Goal: Information Seeking & Learning: Compare options

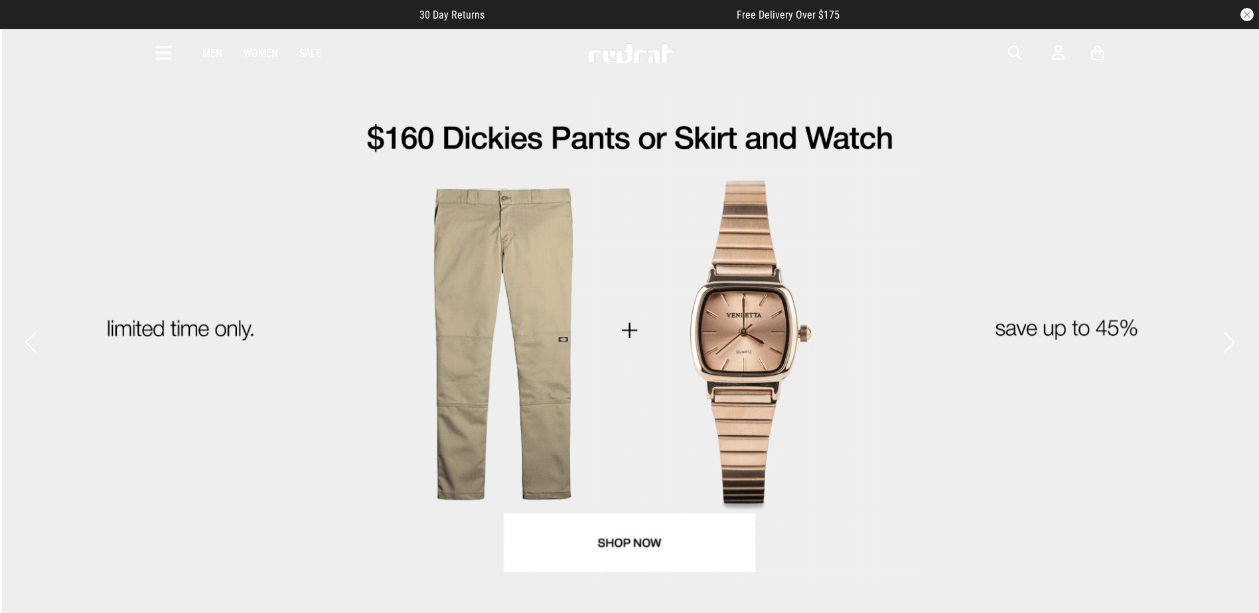
click at [1227, 328] on button "Next slide" at bounding box center [1228, 342] width 18 height 29
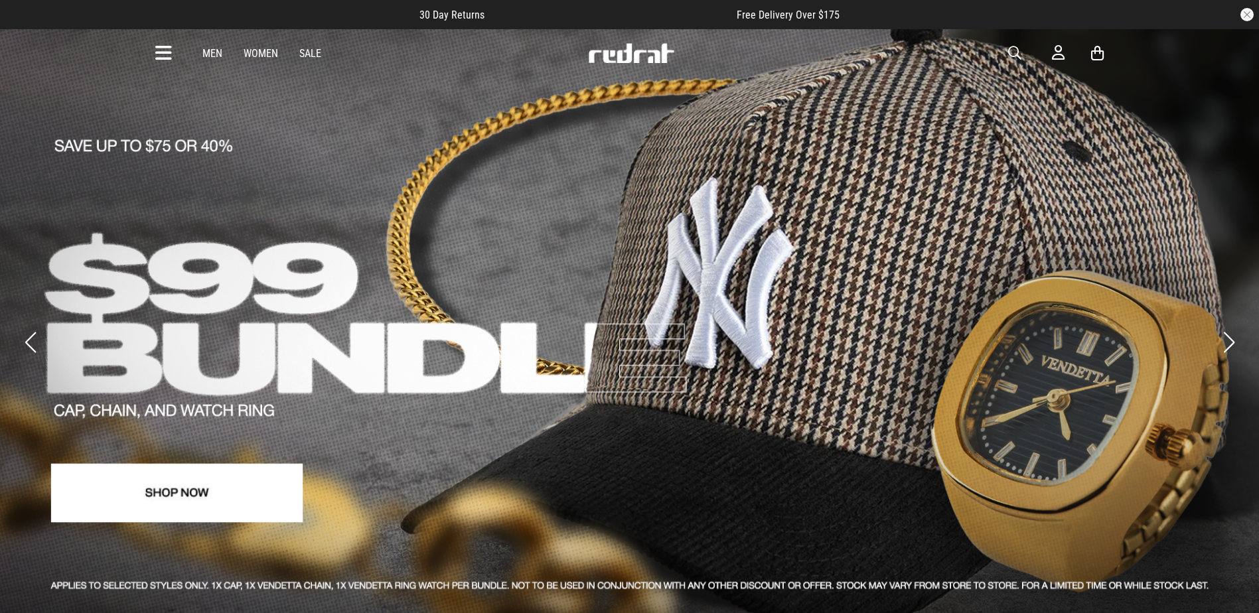
click at [1227, 328] on button "Next slide" at bounding box center [1228, 342] width 18 height 29
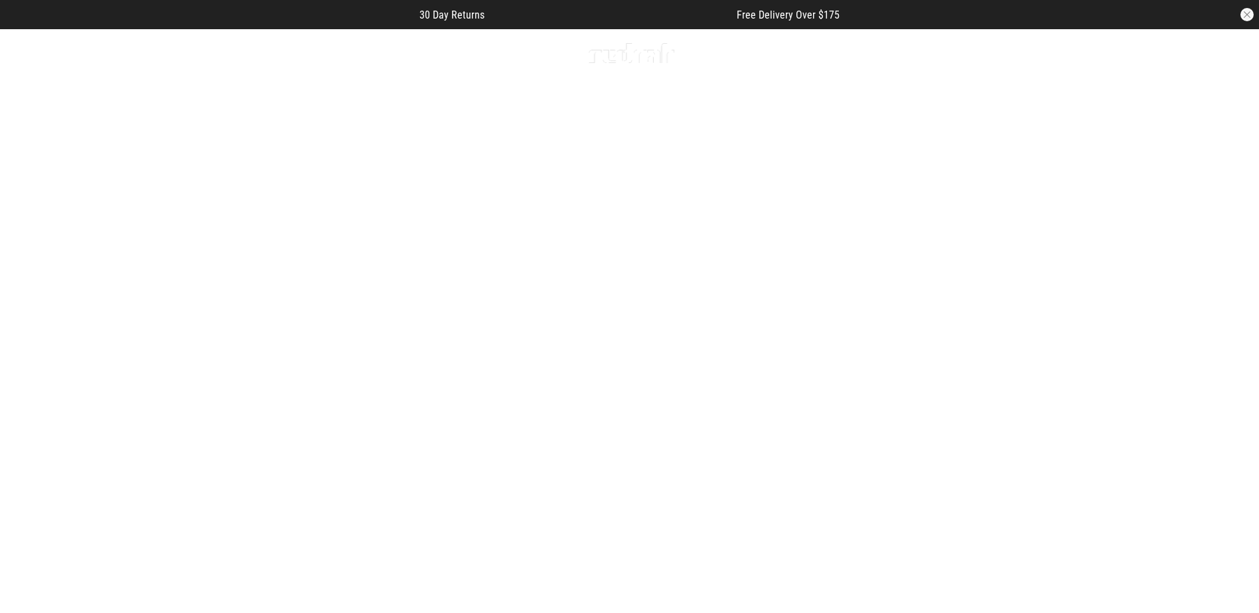
click at [1227, 328] on button "Next slide" at bounding box center [1228, 342] width 18 height 29
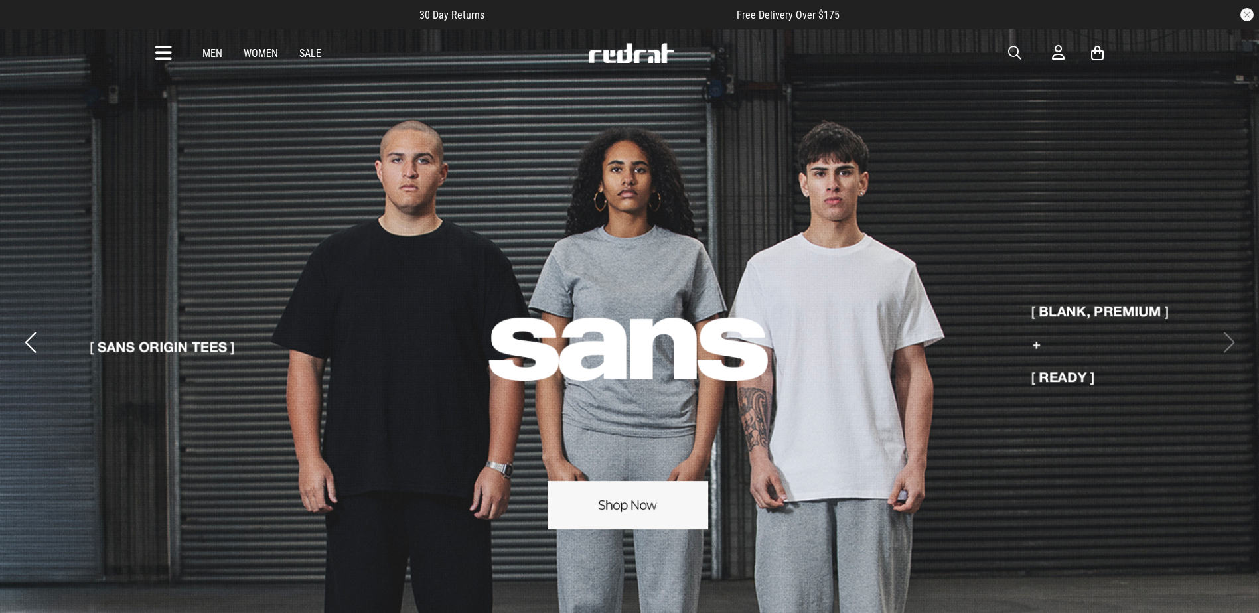
click at [29, 330] on button "Previous slide" at bounding box center [30, 342] width 18 height 29
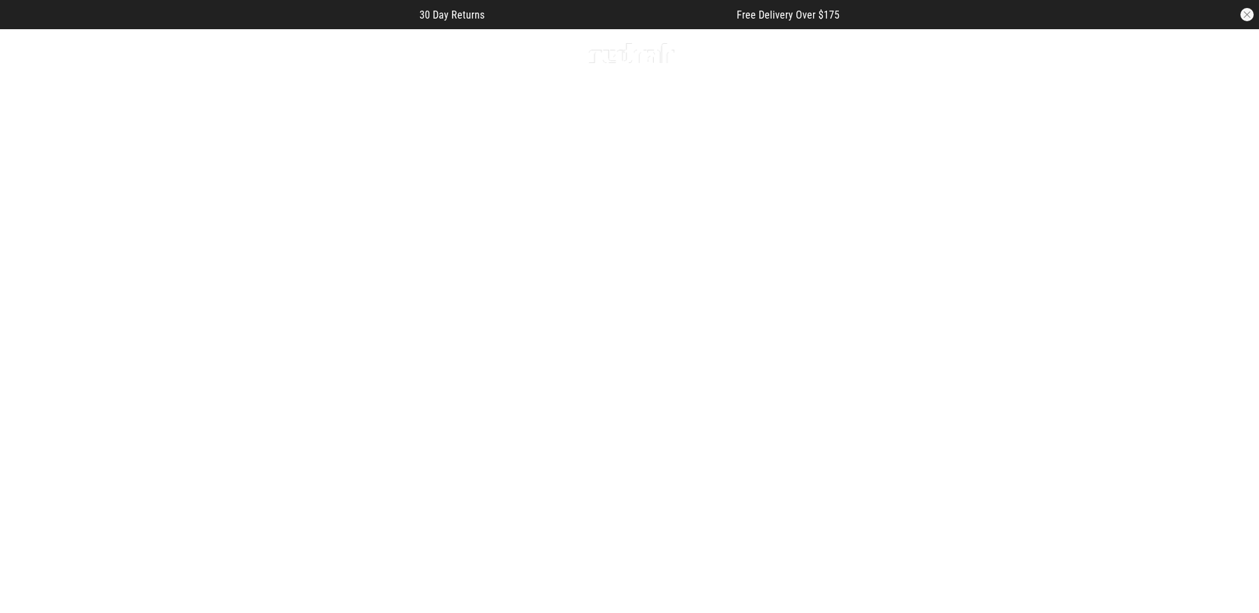
click at [159, 54] on icon at bounding box center [163, 53] width 17 height 22
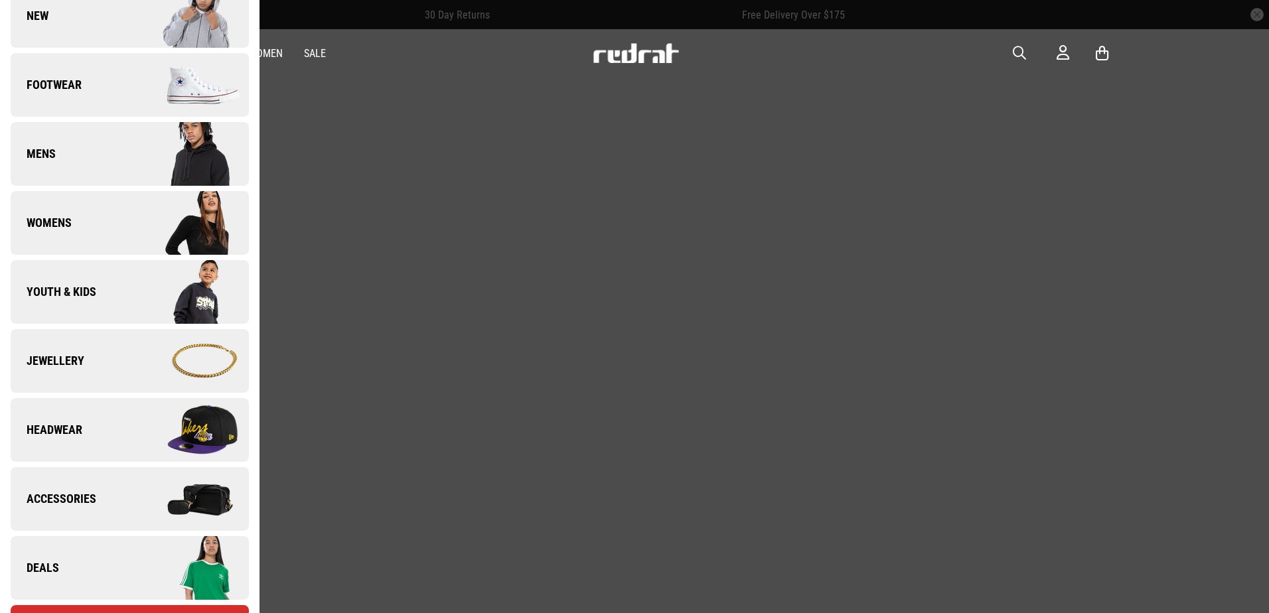
scroll to position [332, 0]
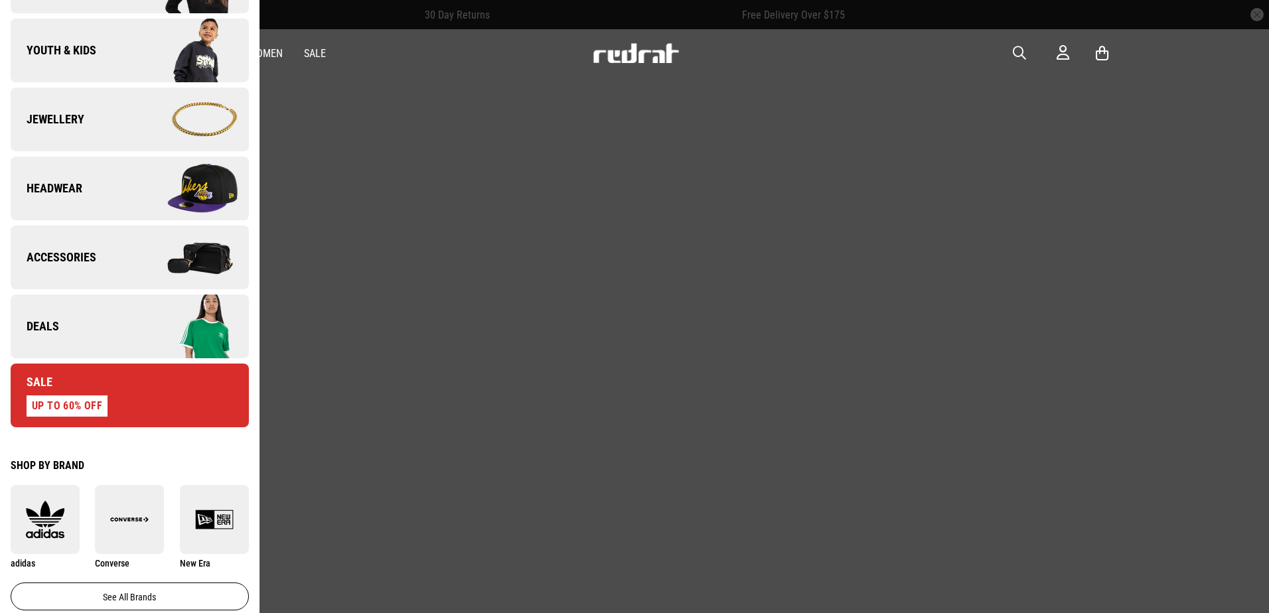
drag, startPoint x: 84, startPoint y: 302, endPoint x: 90, endPoint y: 305, distance: 6.8
click at [85, 303] on link "Deals" at bounding box center [130, 327] width 238 height 64
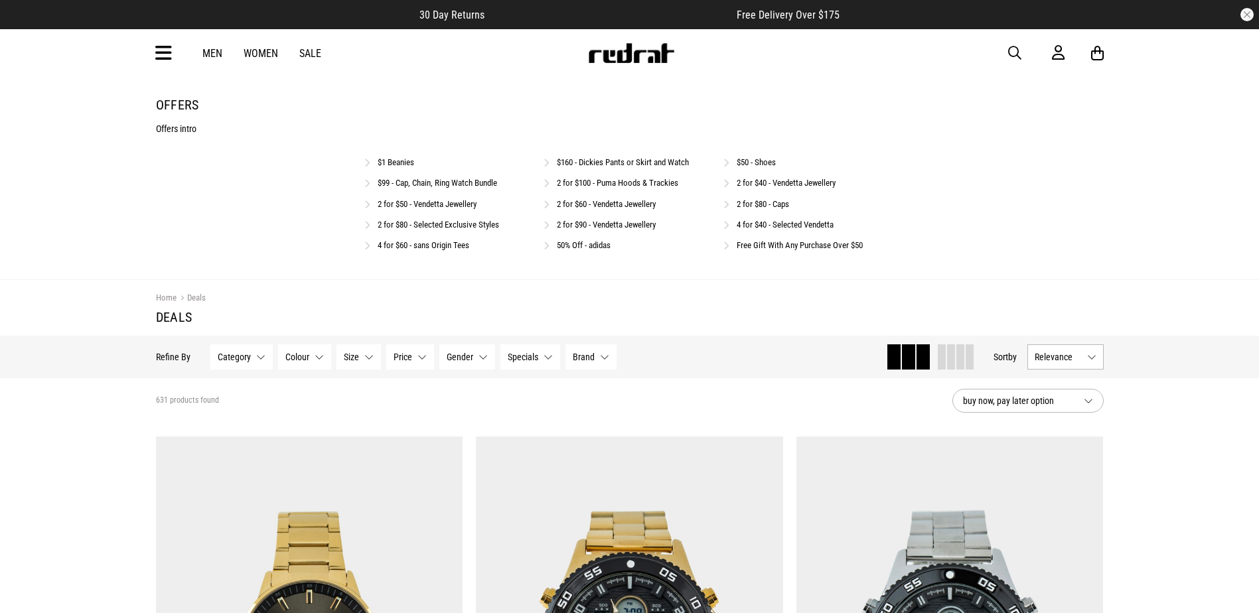
click at [756, 164] on link "$50 - Shoes" at bounding box center [755, 162] width 39 height 10
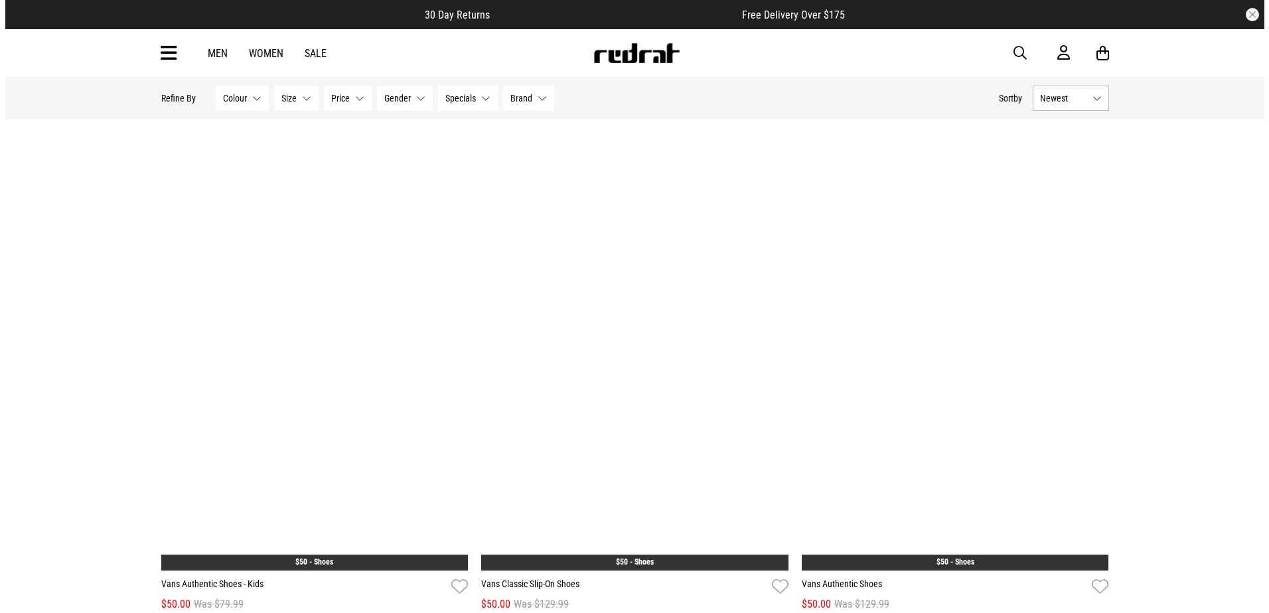
scroll to position [2720, 0]
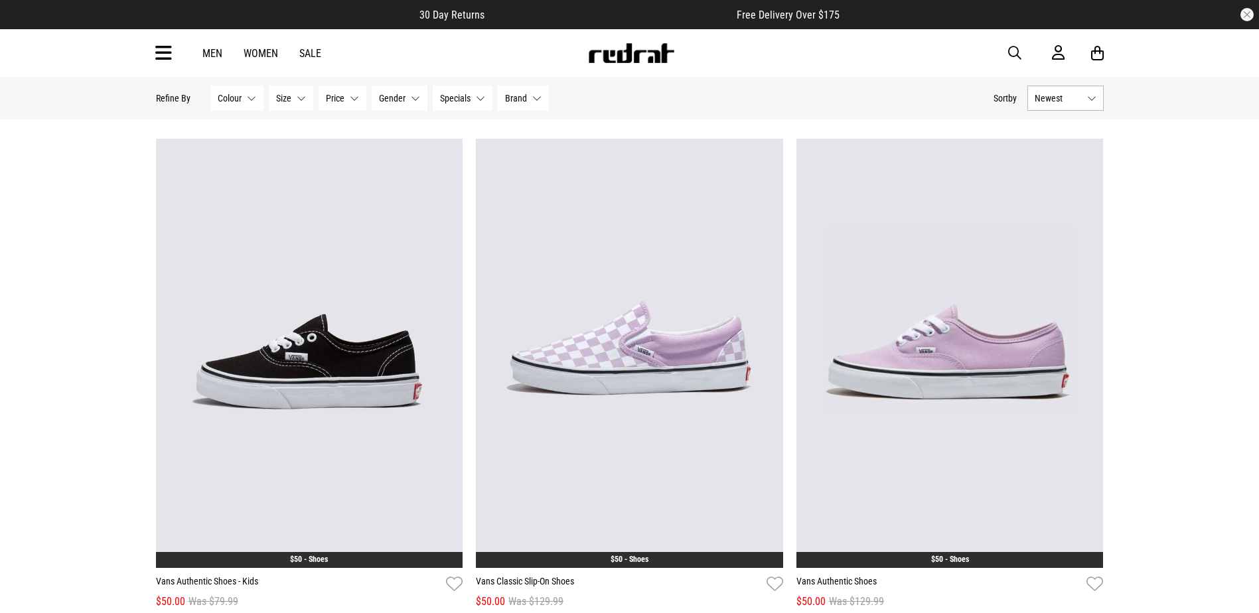
click at [1012, 48] on span "button" at bounding box center [1014, 53] width 13 height 16
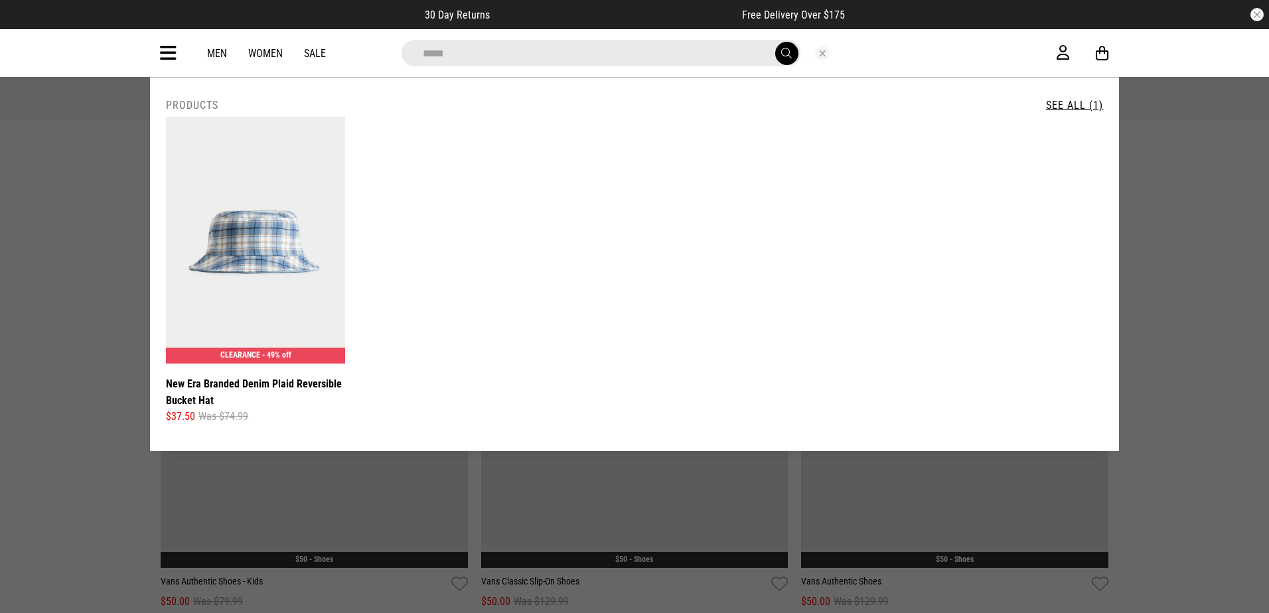
drag, startPoint x: 578, startPoint y: 56, endPoint x: 389, endPoint y: 54, distance: 188.4
click at [389, 54] on div "*****" at bounding box center [622, 53] width 867 height 27
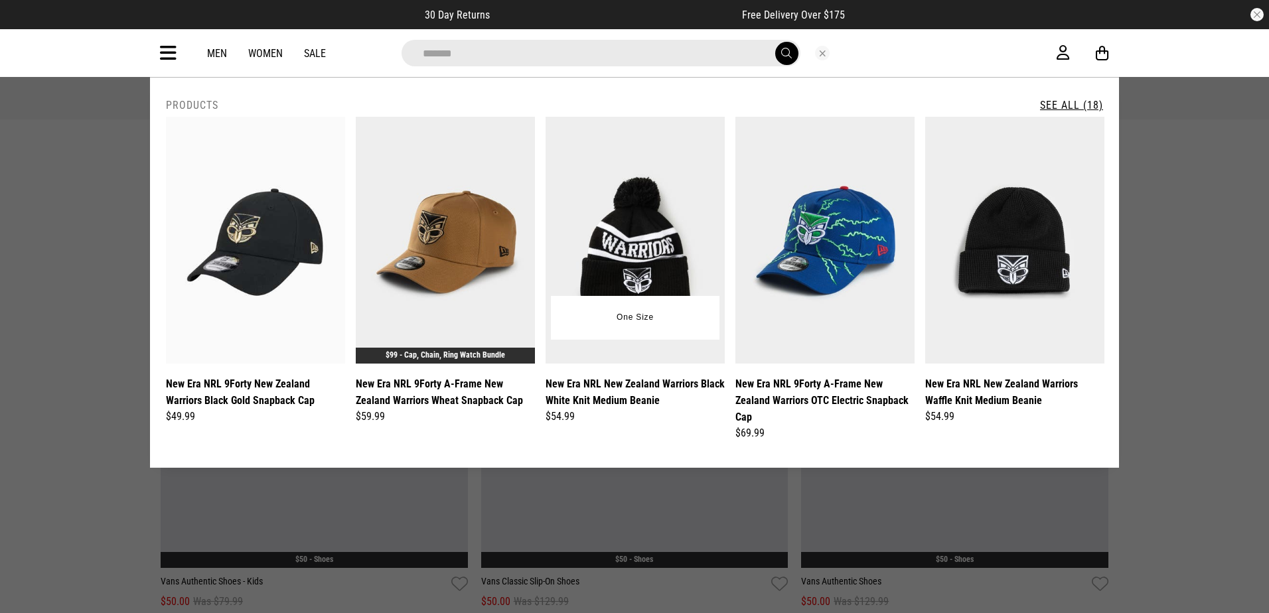
type input "*******"
click at [590, 224] on img at bounding box center [634, 240] width 179 height 247
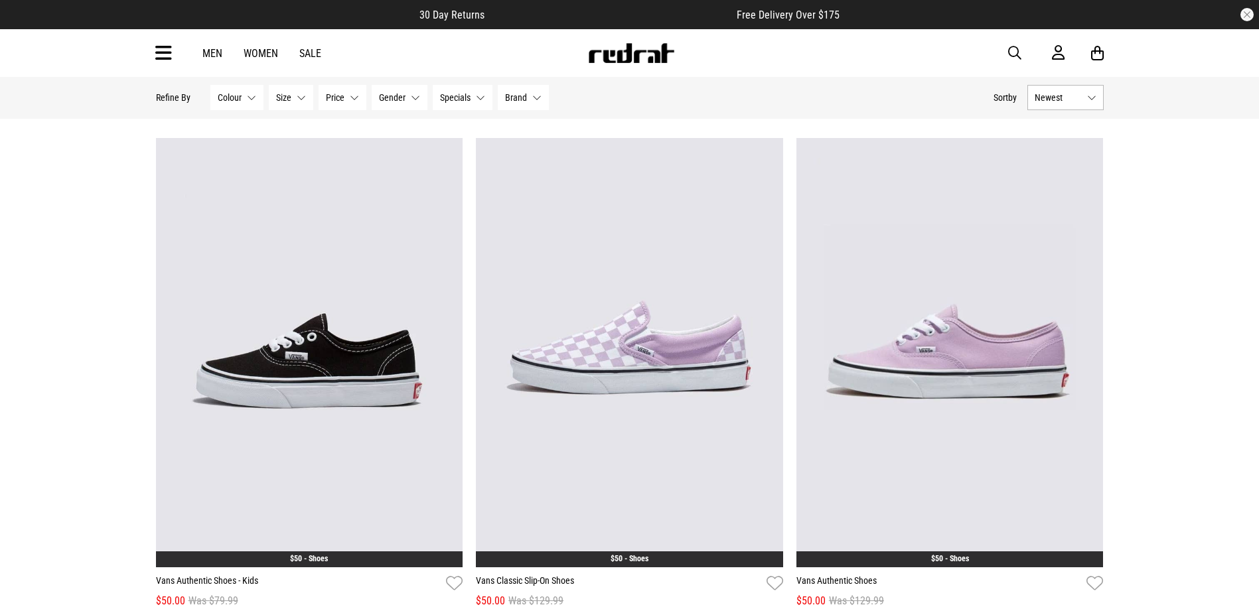
click at [1012, 46] on span "button" at bounding box center [1014, 53] width 13 height 16
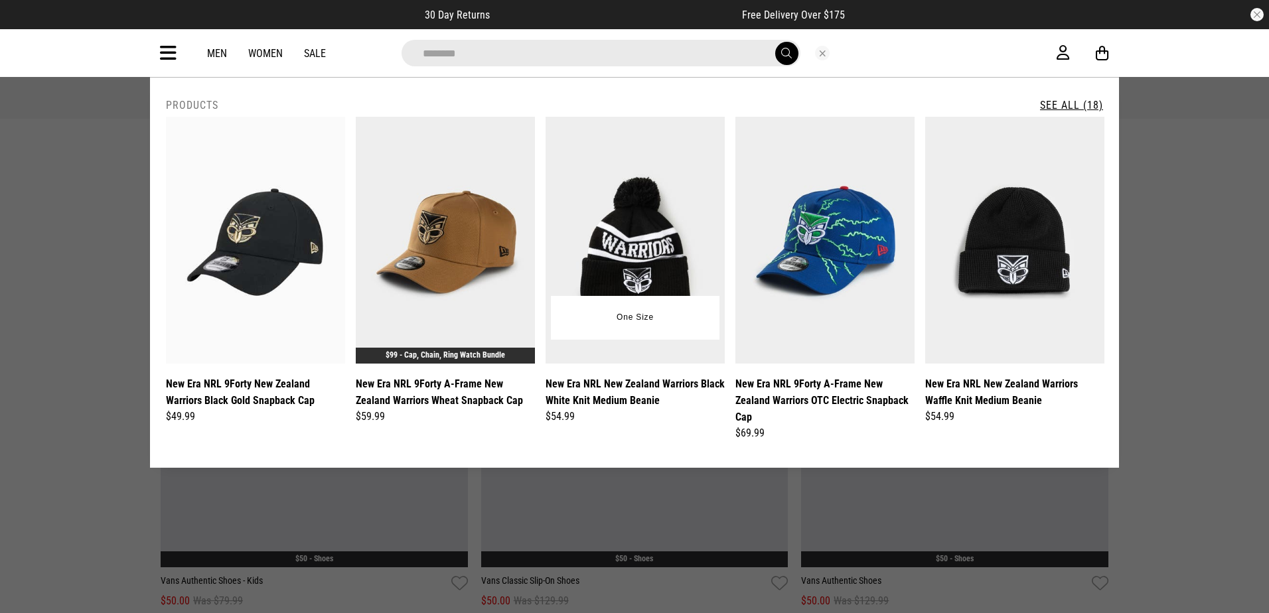
type input "********"
click at [667, 226] on img at bounding box center [634, 240] width 179 height 247
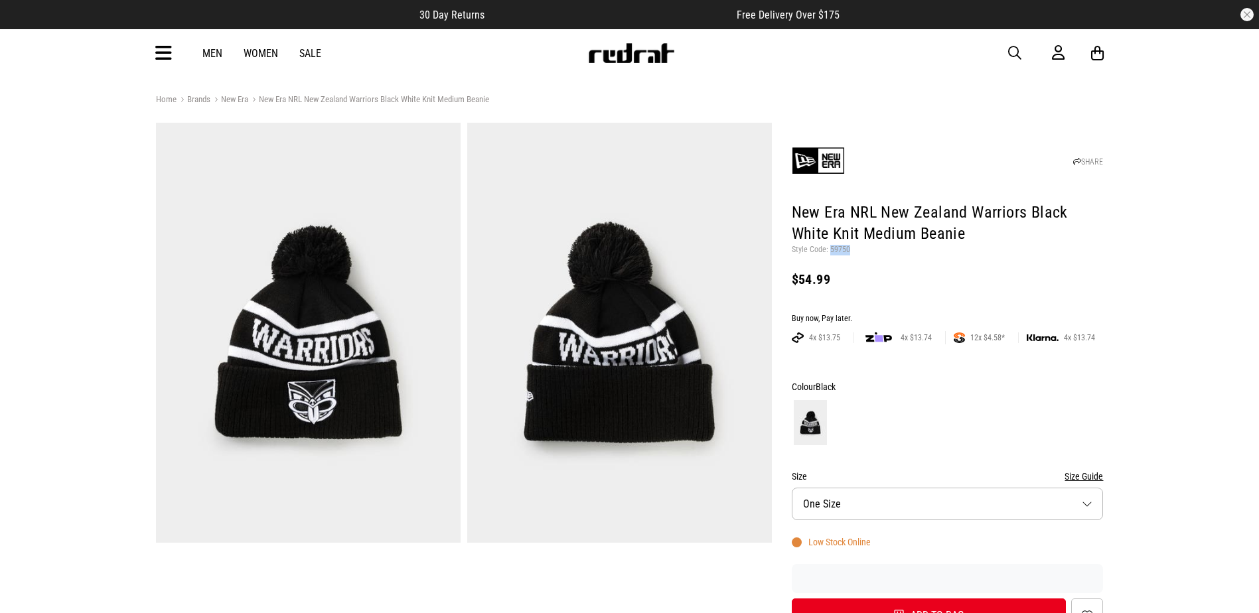
drag, startPoint x: 848, startPoint y: 246, endPoint x: 828, endPoint y: 249, distance: 20.2
click at [828, 249] on p "Style Code: 59750" at bounding box center [948, 250] width 312 height 11
copy p "59750"
click at [1012, 51] on span "button" at bounding box center [1014, 53] width 13 height 16
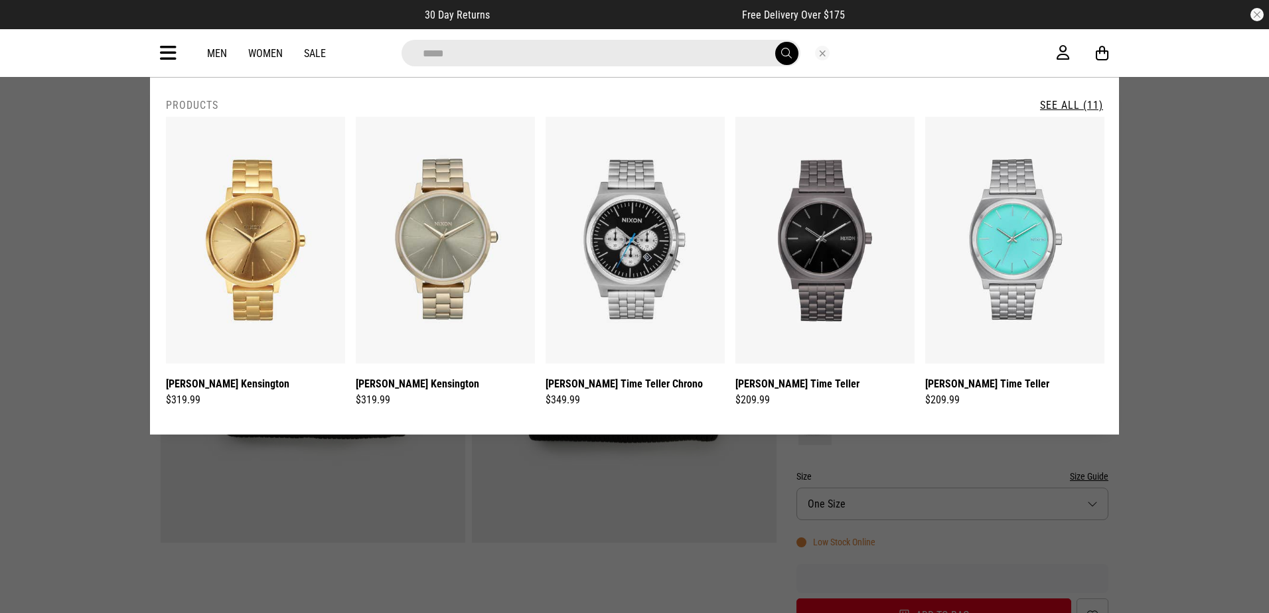
type input "*****"
click at [792, 51] on button "submit" at bounding box center [786, 53] width 23 height 23
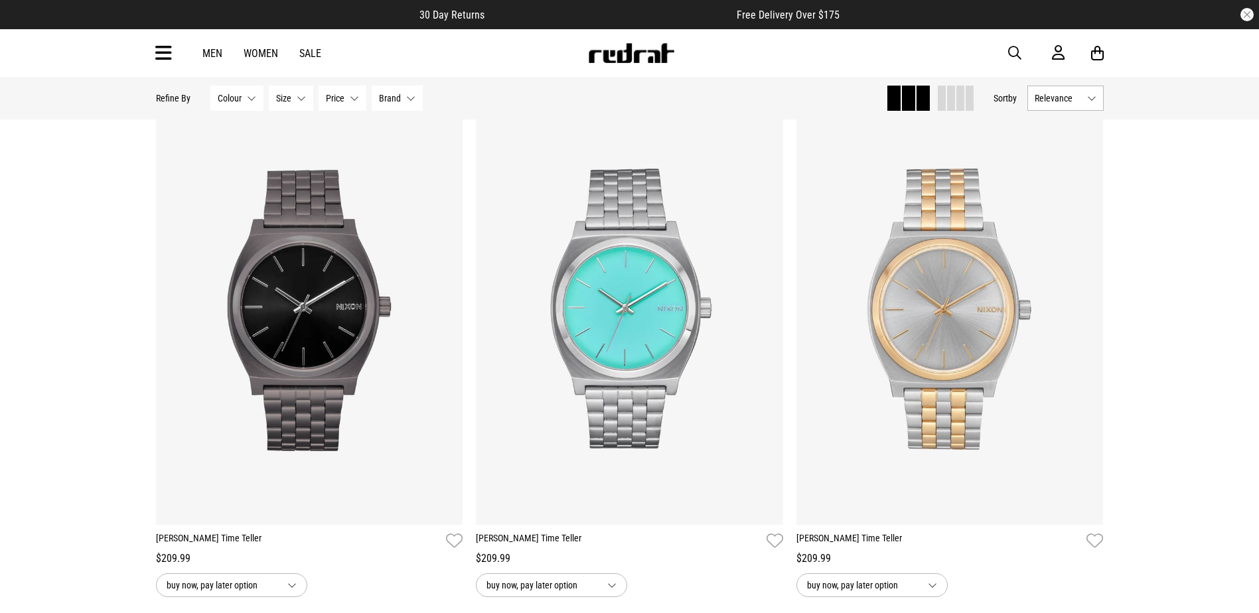
scroll to position [663, 0]
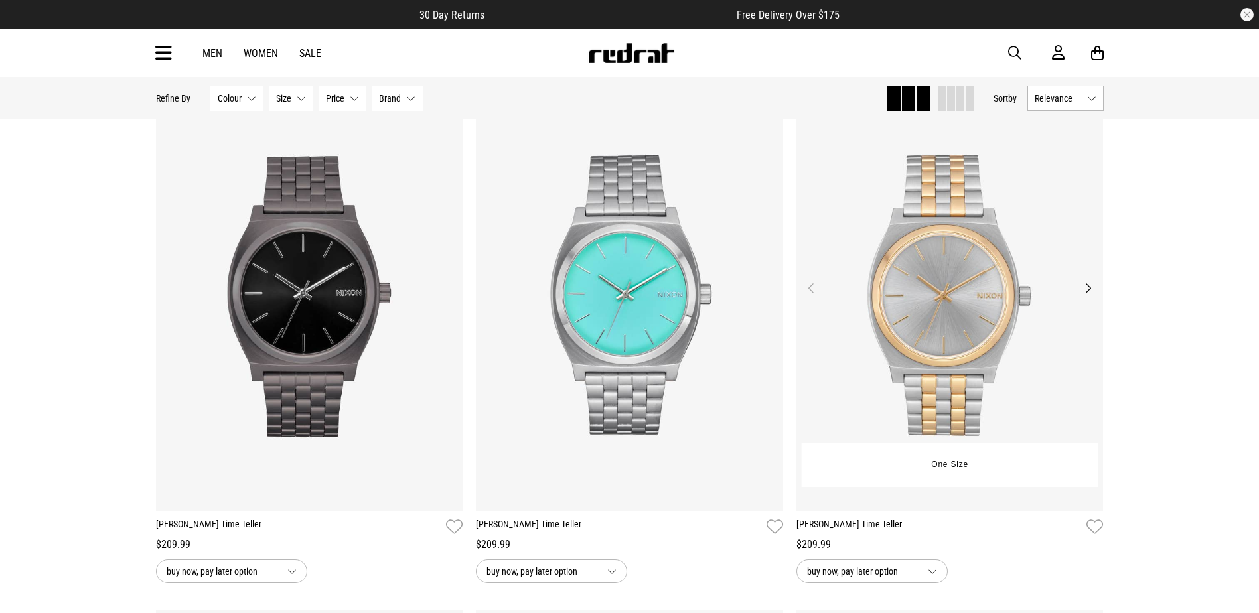
click at [1018, 385] on img at bounding box center [949, 296] width 307 height 430
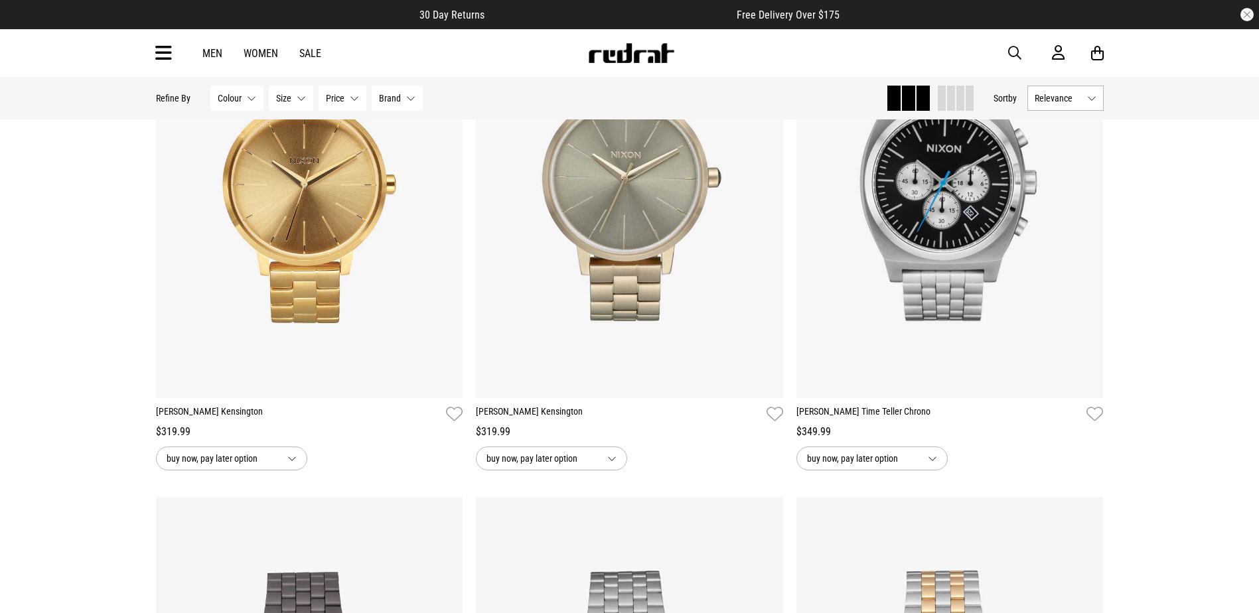
scroll to position [120, 0]
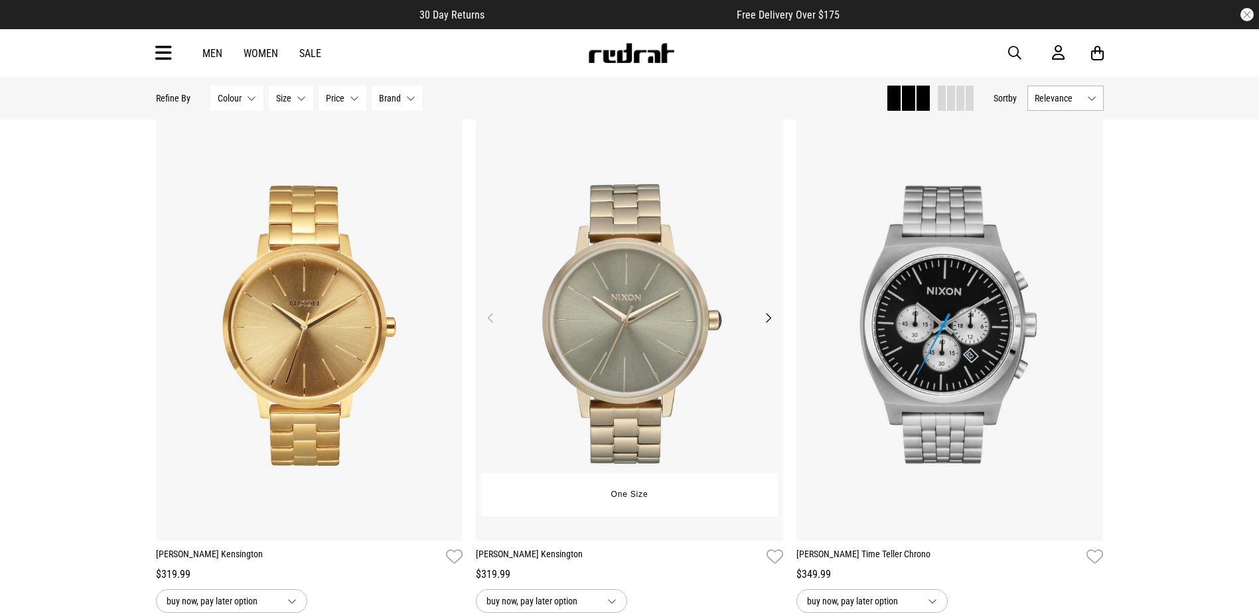
drag, startPoint x: 770, startPoint y: 374, endPoint x: 680, endPoint y: 379, distance: 90.4
click at [674, 378] on img at bounding box center [629, 326] width 307 height 430
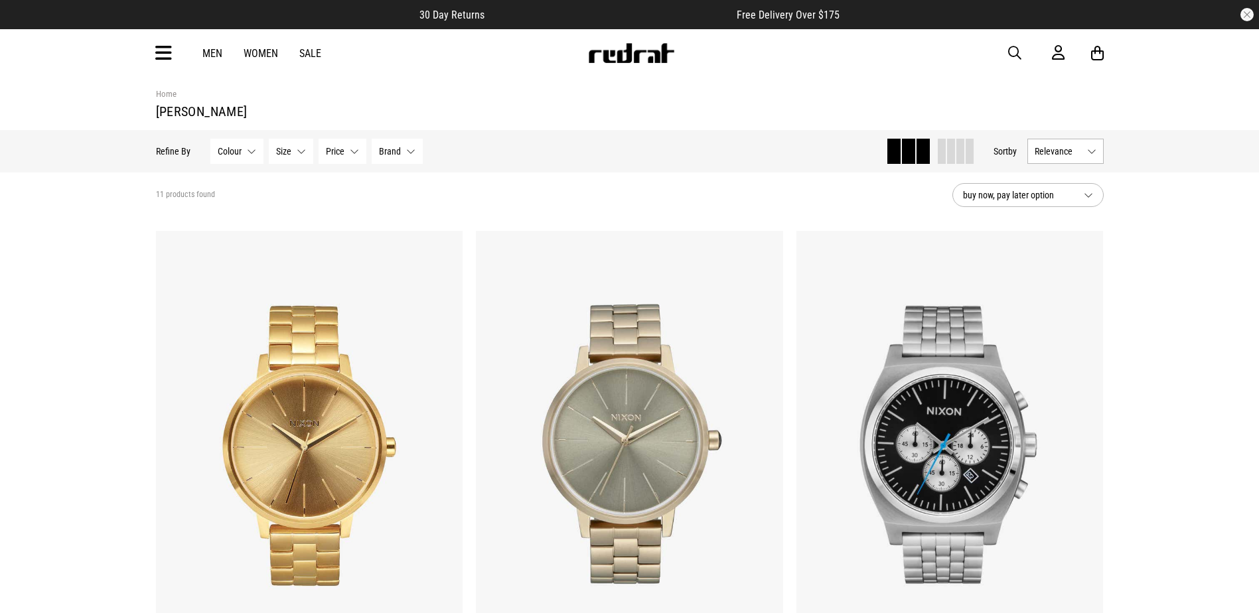
click at [1010, 51] on span "button" at bounding box center [1014, 53] width 13 height 16
click at [689, 55] on input "search" at bounding box center [595, 53] width 399 height 27
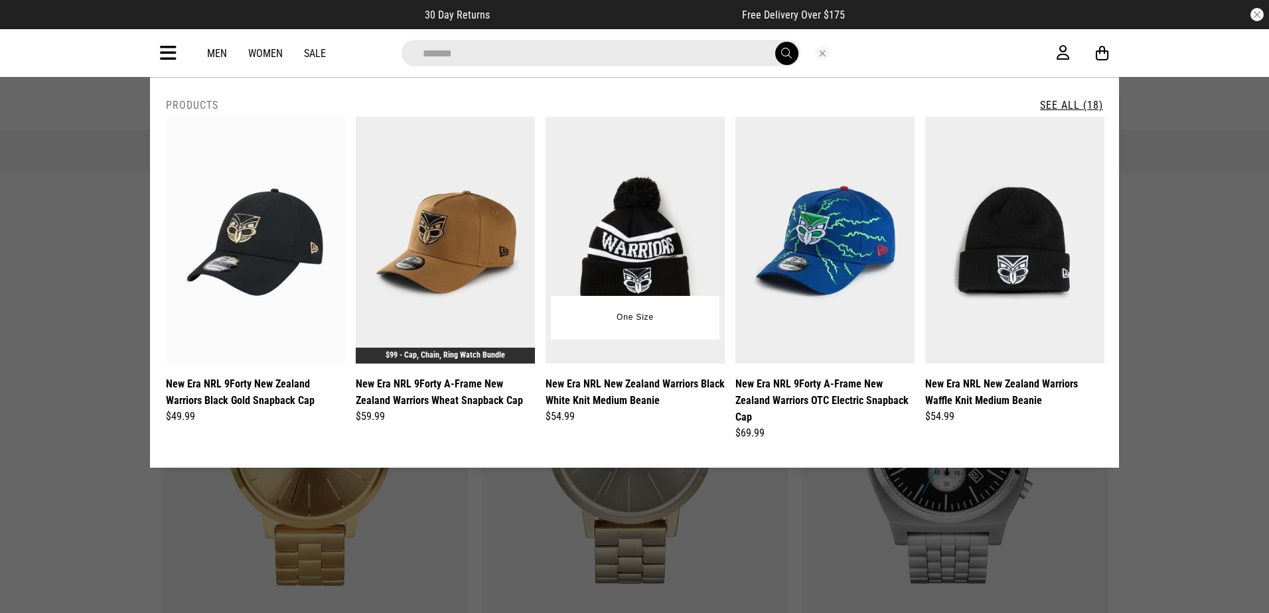
type input "*******"
click at [618, 263] on img at bounding box center [634, 240] width 179 height 247
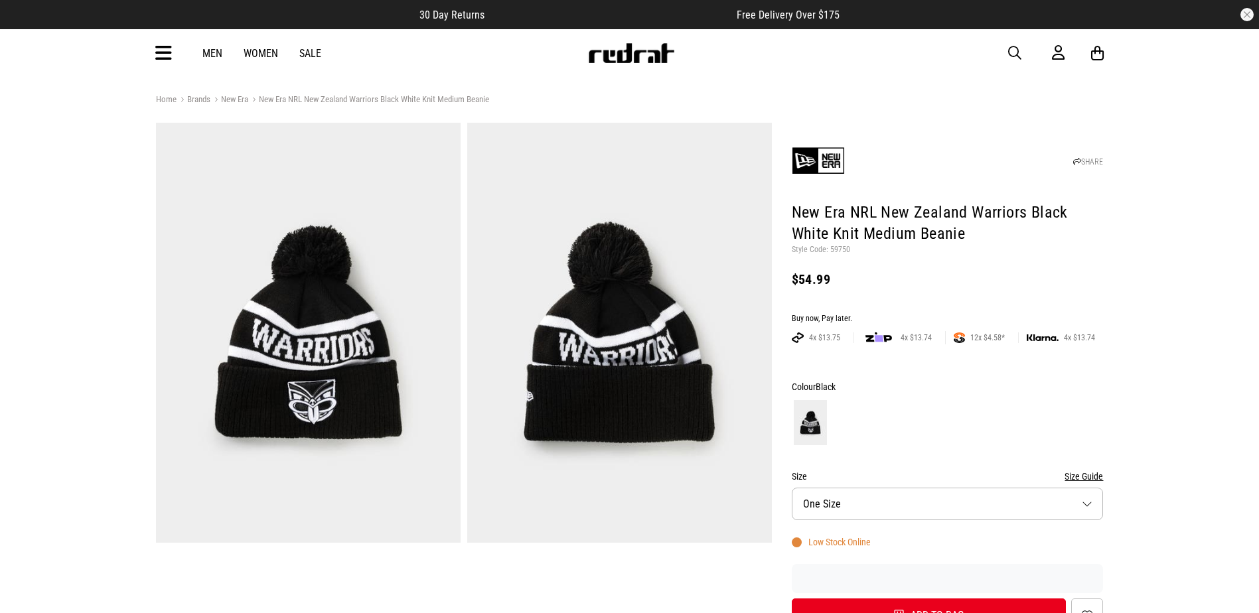
click at [1129, 373] on div "Home Brands New Era New Era NRL New Zealand Warriors Black White Knit Medium Be…" at bounding box center [629, 614] width 1259 height 1044
click at [170, 54] on icon at bounding box center [163, 53] width 17 height 22
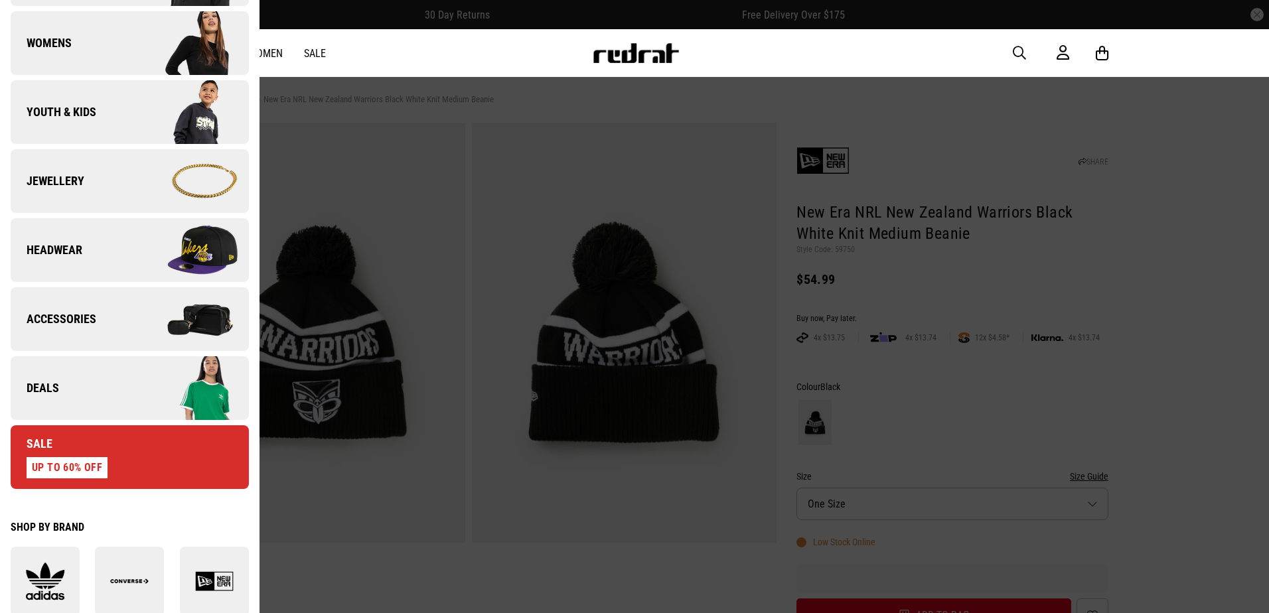
scroll to position [332, 0]
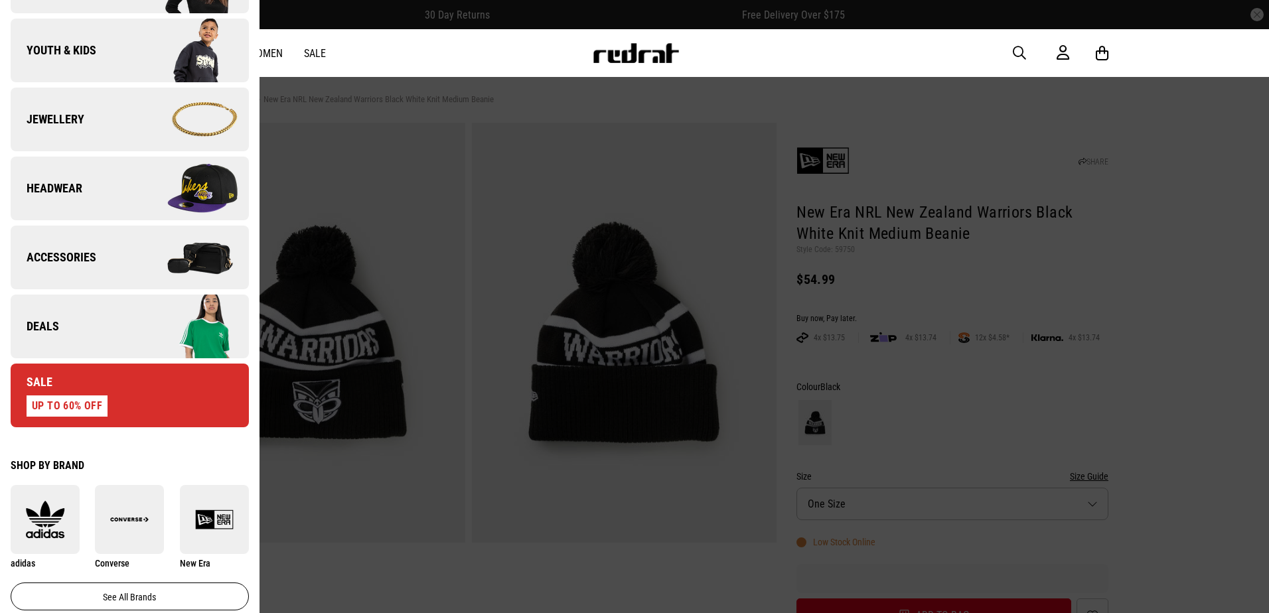
click at [111, 330] on link "Deals" at bounding box center [130, 327] width 238 height 64
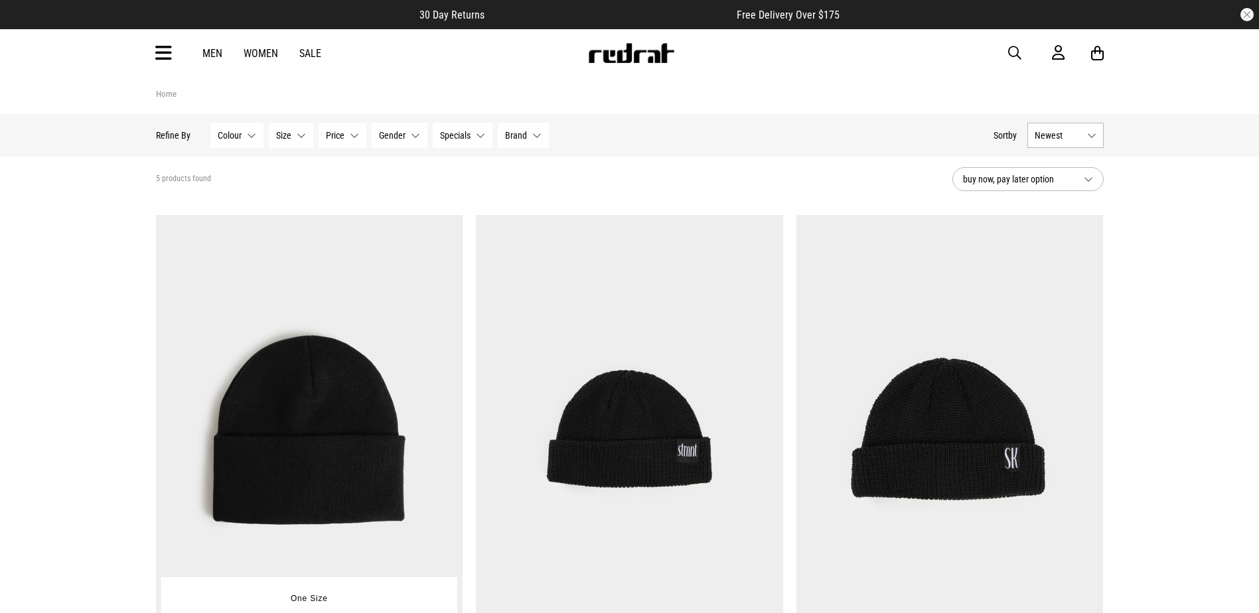
click at [429, 299] on img at bounding box center [309, 430] width 307 height 430
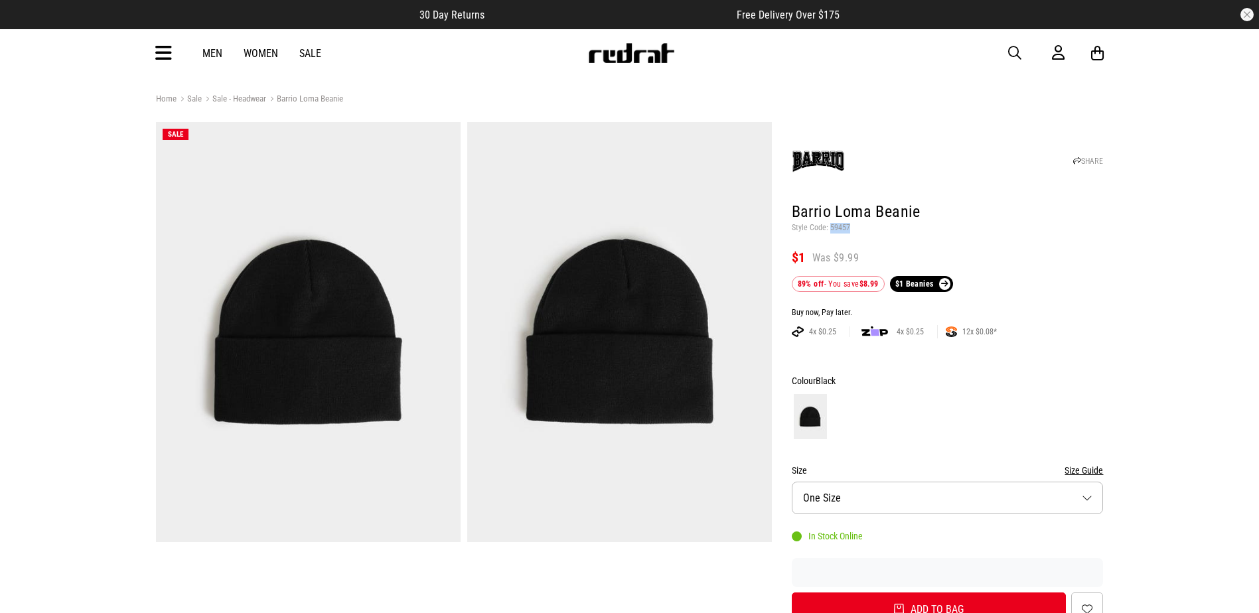
drag, startPoint x: 850, startPoint y: 230, endPoint x: 829, endPoint y: 230, distance: 20.6
click at [829, 230] on p "Style Code: 59457" at bounding box center [948, 228] width 312 height 11
copy p "59457"
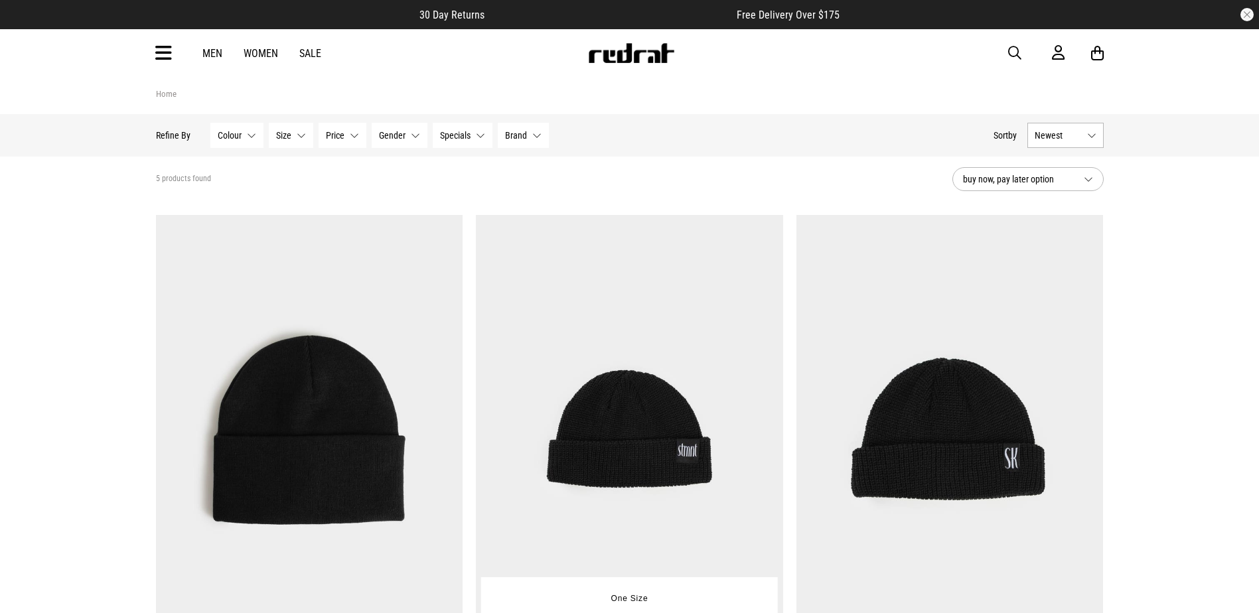
click at [602, 316] on img at bounding box center [629, 430] width 307 height 430
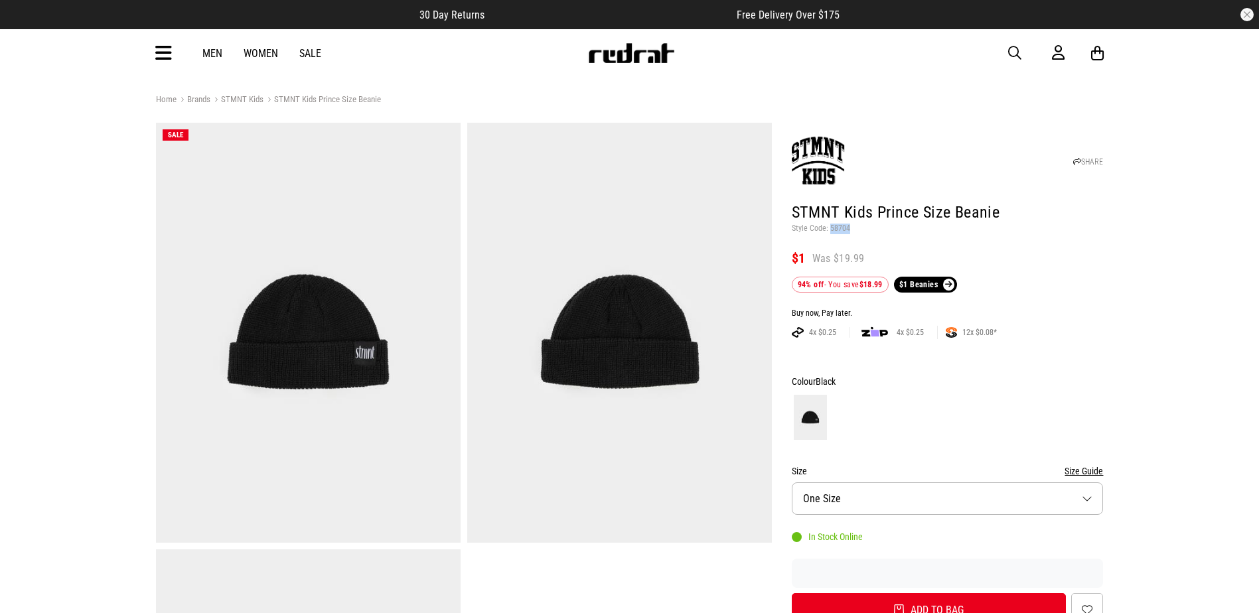
drag, startPoint x: 853, startPoint y: 231, endPoint x: 830, endPoint y: 230, distance: 23.3
click at [830, 230] on p "Style Code: 58704" at bounding box center [948, 229] width 312 height 11
copy p "58704"
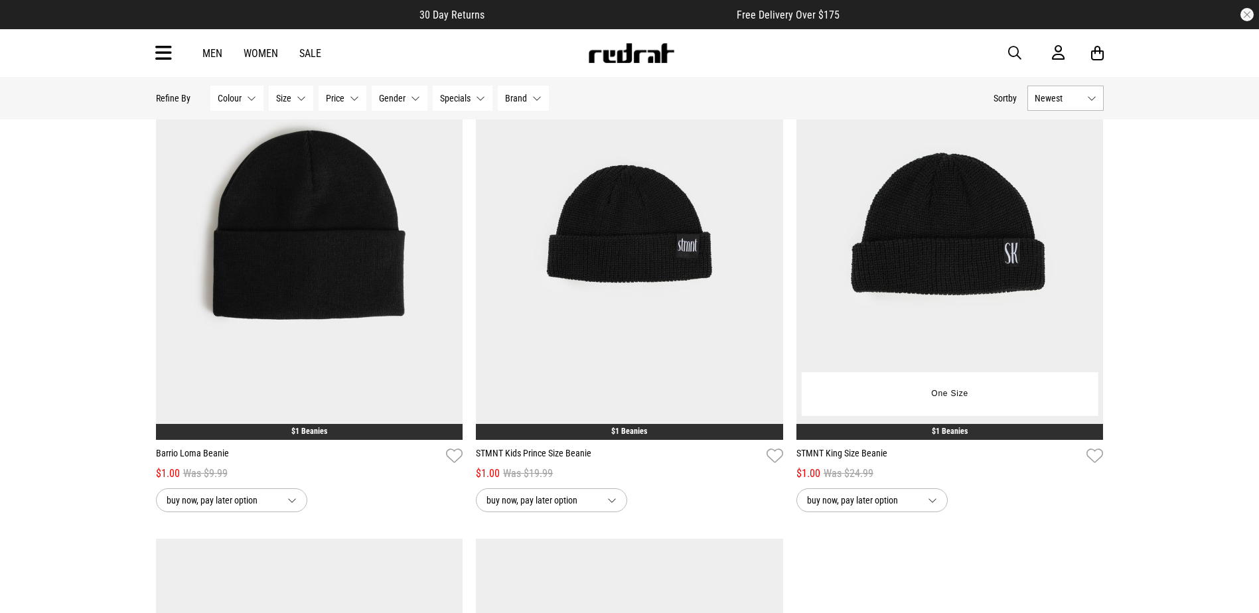
scroll to position [265, 0]
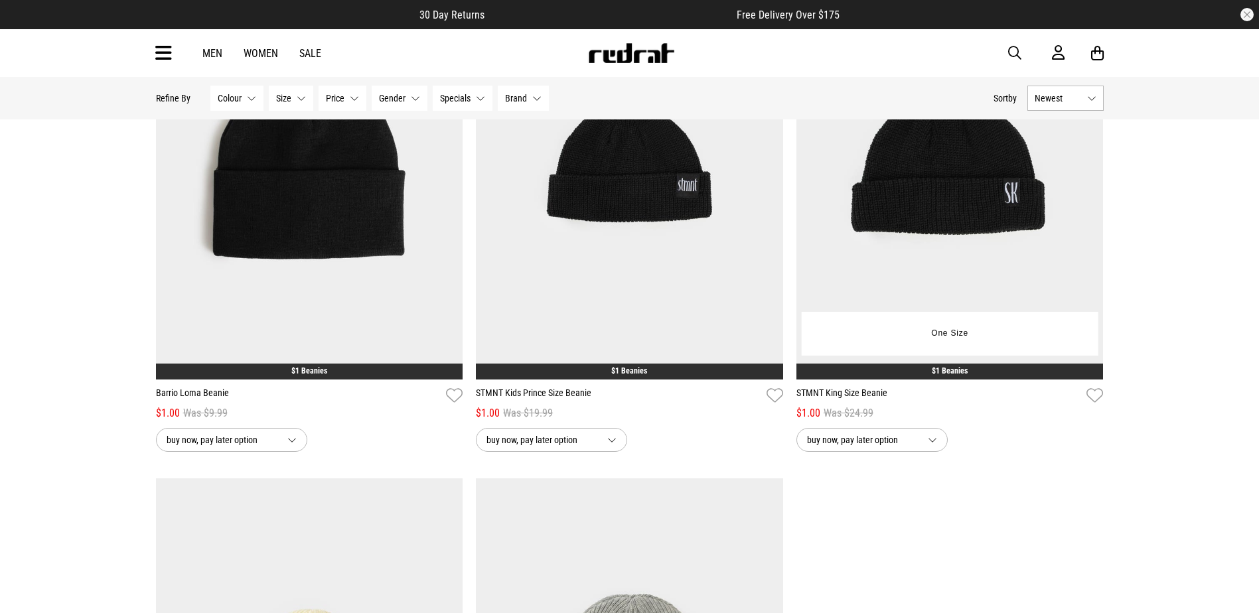
drag, startPoint x: 941, startPoint y: 247, endPoint x: 933, endPoint y: 245, distance: 8.4
click at [942, 247] on img at bounding box center [949, 165] width 307 height 430
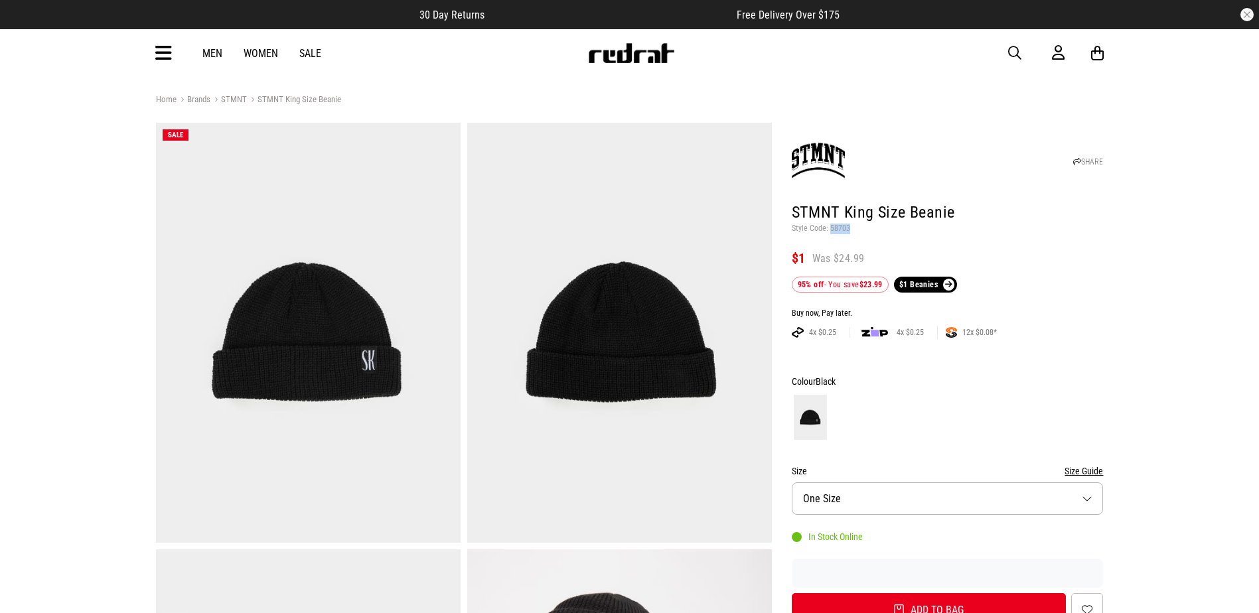
drag, startPoint x: 847, startPoint y: 230, endPoint x: 829, endPoint y: 226, distance: 18.4
click at [829, 226] on p "Style Code: 58703" at bounding box center [948, 229] width 312 height 11
copy p "58703"
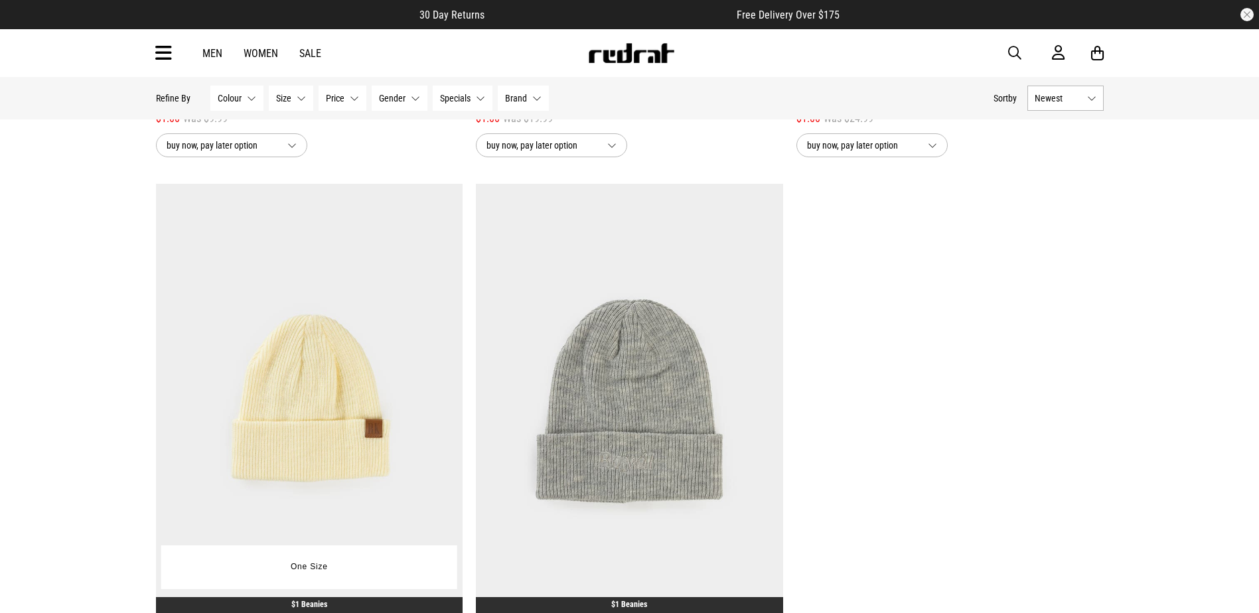
scroll to position [569, 0]
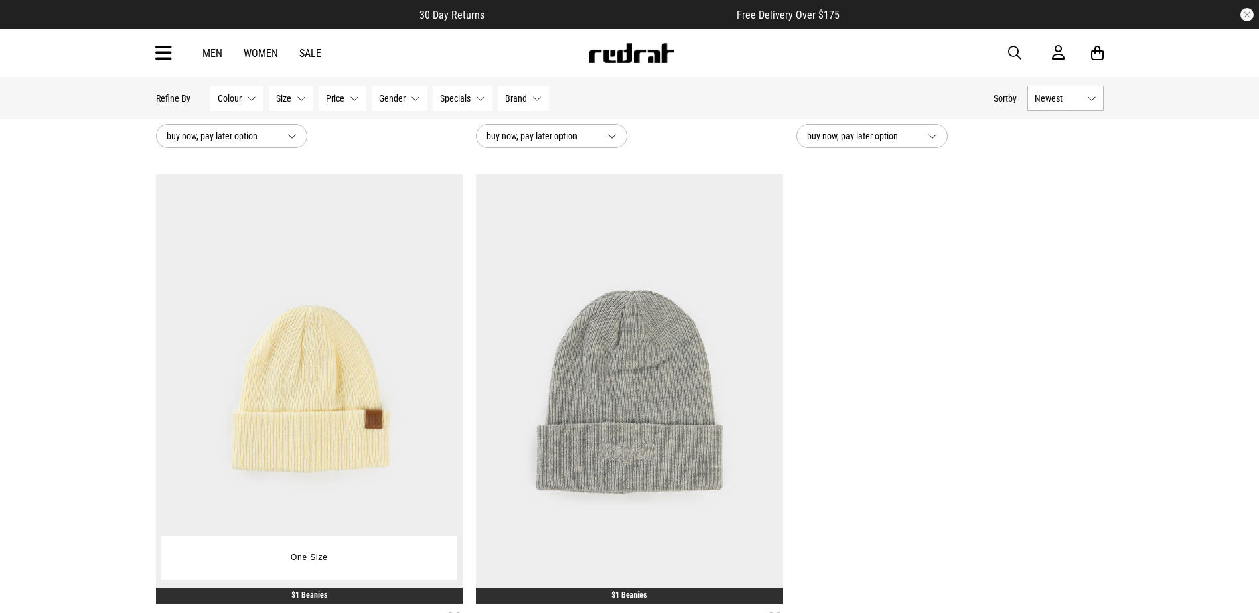
click at [359, 325] on img at bounding box center [309, 389] width 307 height 430
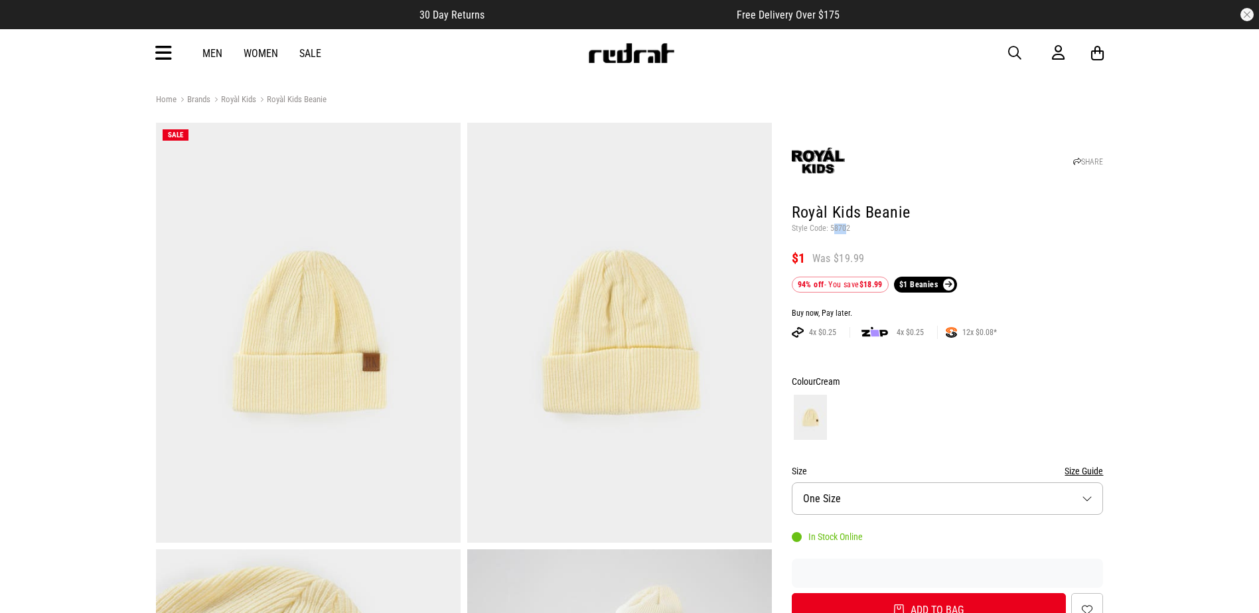
drag, startPoint x: 846, startPoint y: 228, endPoint x: 839, endPoint y: 228, distance: 6.7
click at [837, 228] on p "Style Code: 58702" at bounding box center [948, 229] width 312 height 11
drag, startPoint x: 839, startPoint y: 228, endPoint x: 849, endPoint y: 228, distance: 9.3
click at [849, 228] on p "Style Code: 58702" at bounding box center [948, 229] width 312 height 11
drag, startPoint x: 849, startPoint y: 228, endPoint x: 833, endPoint y: 229, distance: 15.9
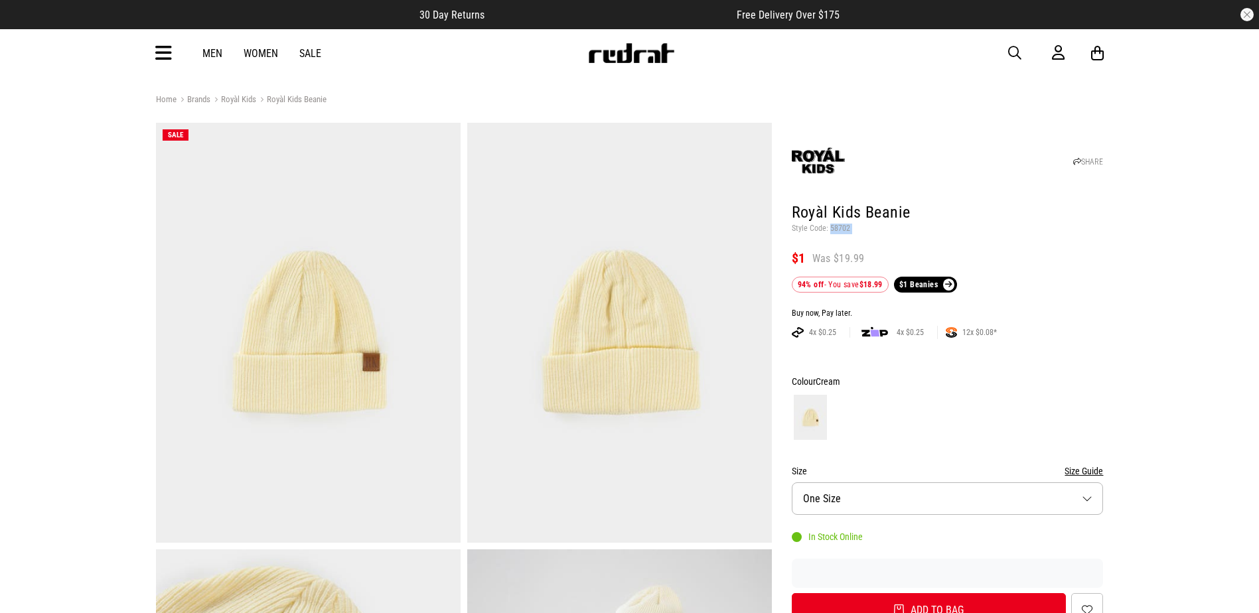
click at [833, 229] on p "Style Code: 58702" at bounding box center [948, 229] width 312 height 11
copy header "58702"
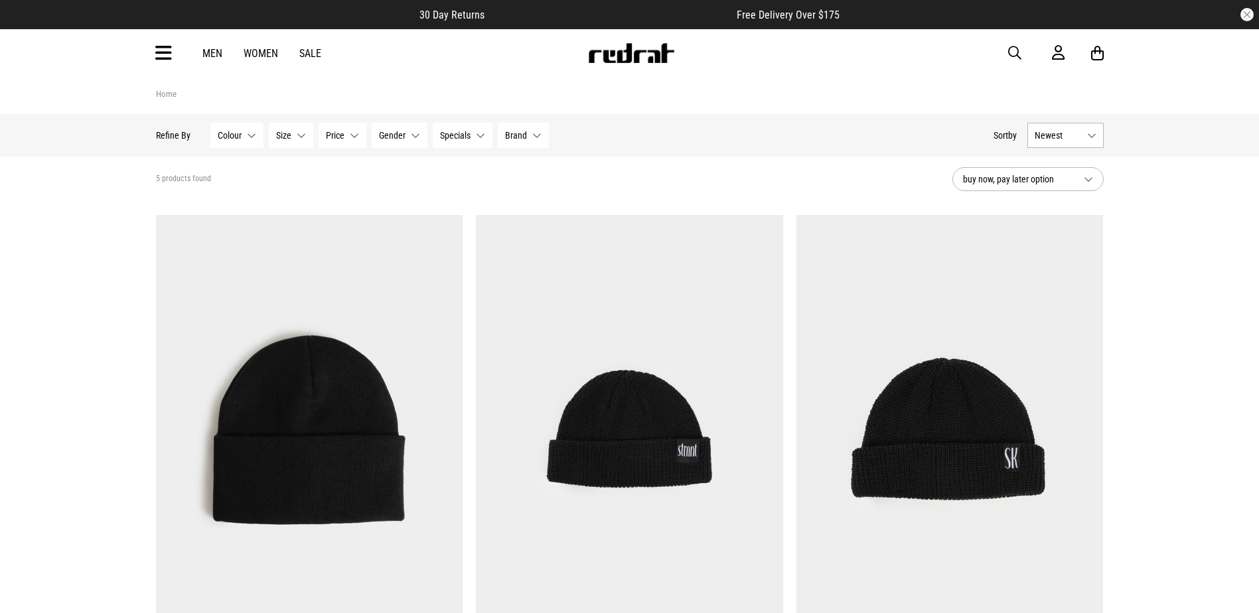
scroll to position [541, 0]
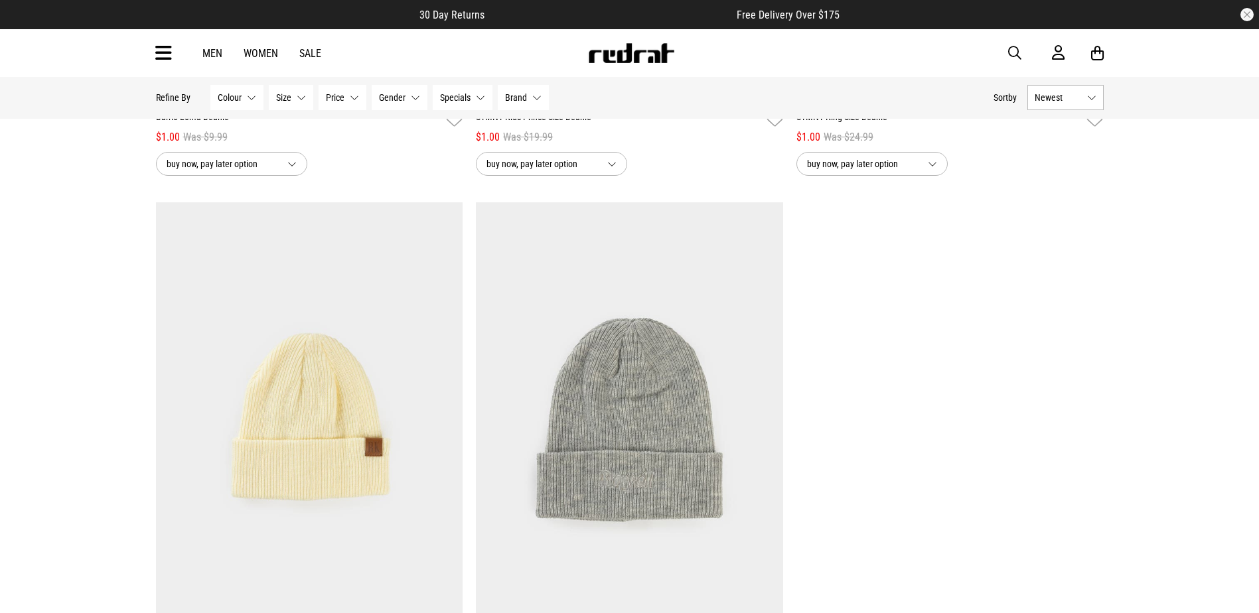
click at [569, 443] on img at bounding box center [629, 417] width 307 height 430
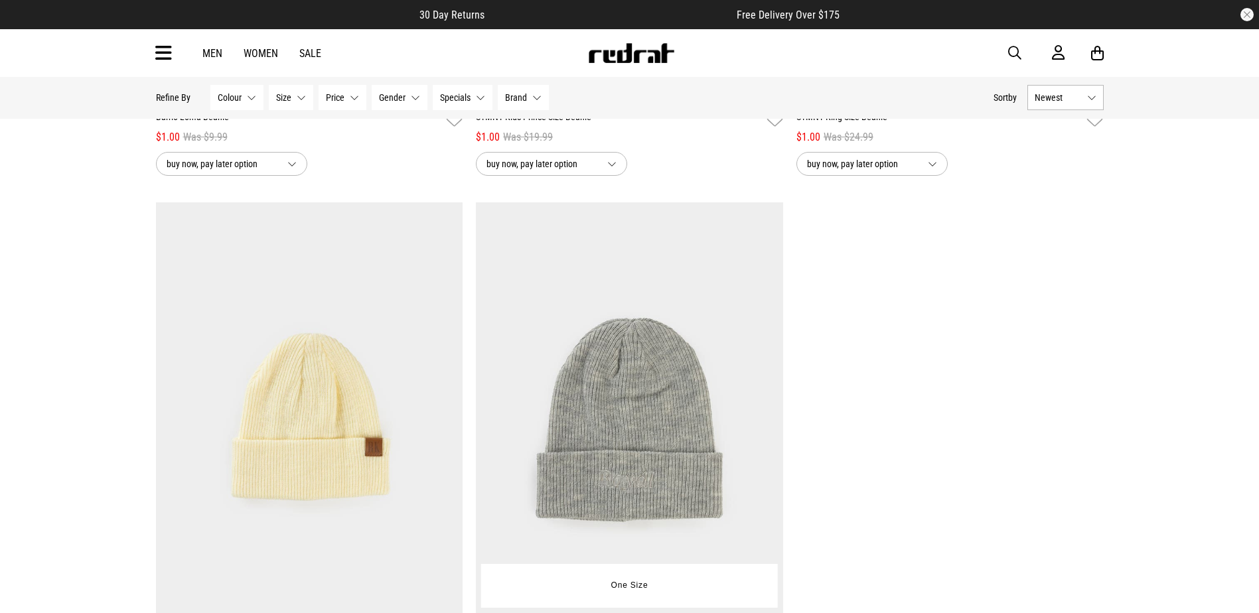
scroll to position [0, 0]
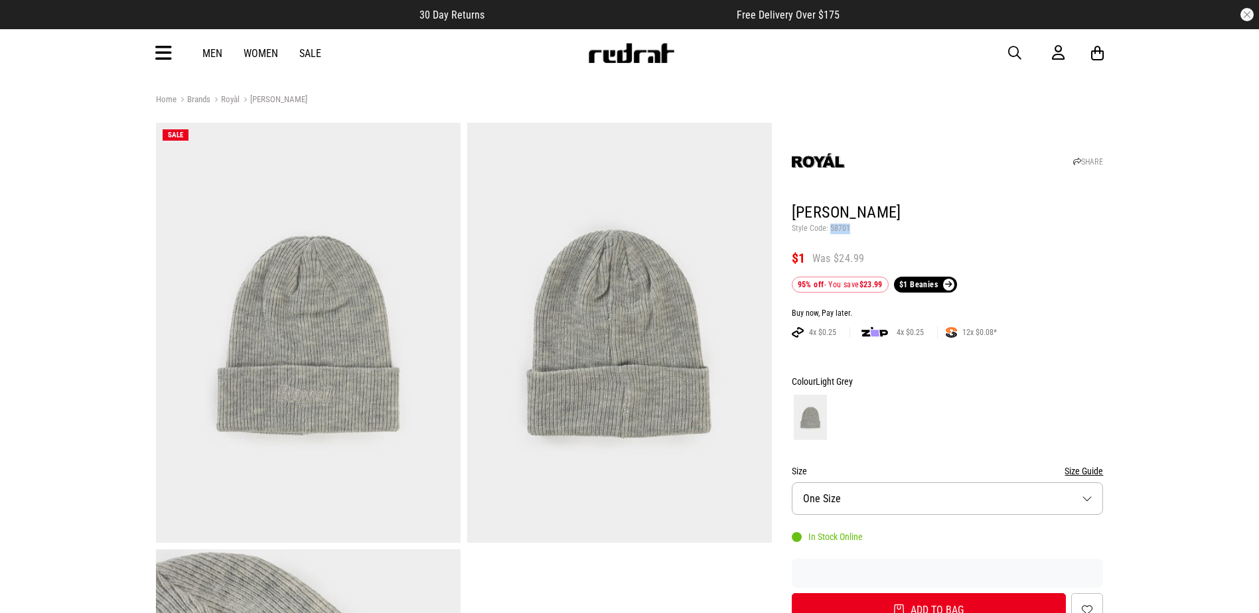
drag, startPoint x: 847, startPoint y: 226, endPoint x: 828, endPoint y: 226, distance: 19.2
click at [828, 226] on p "Style Code: 58701" at bounding box center [948, 229] width 312 height 11
copy p "58701"
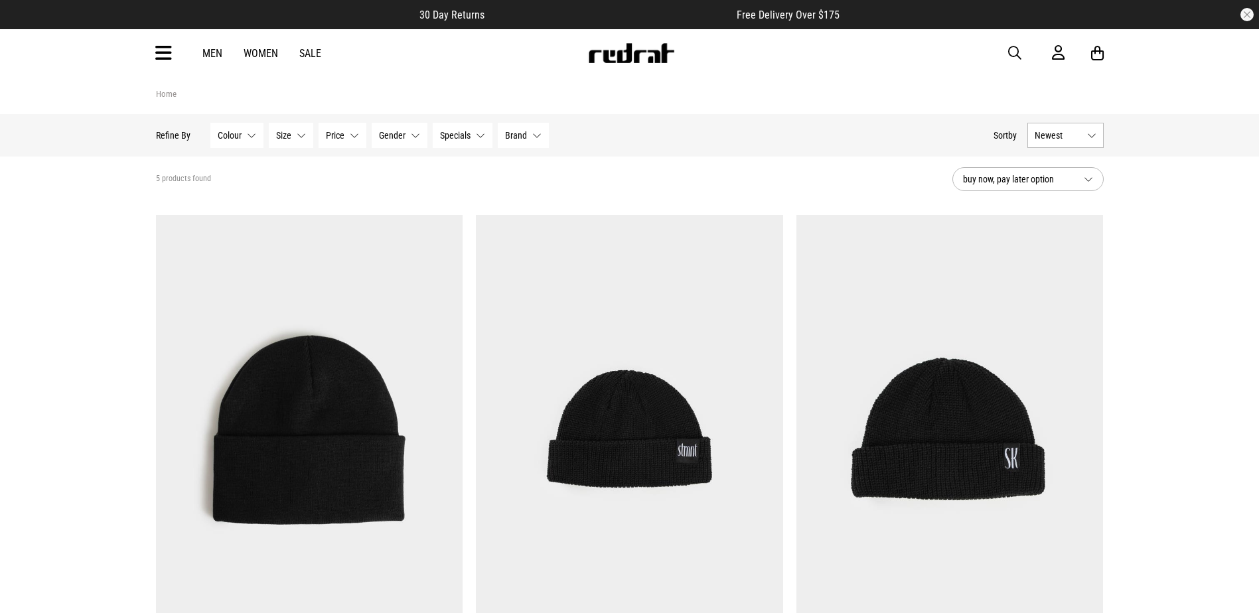
scroll to position [541, 0]
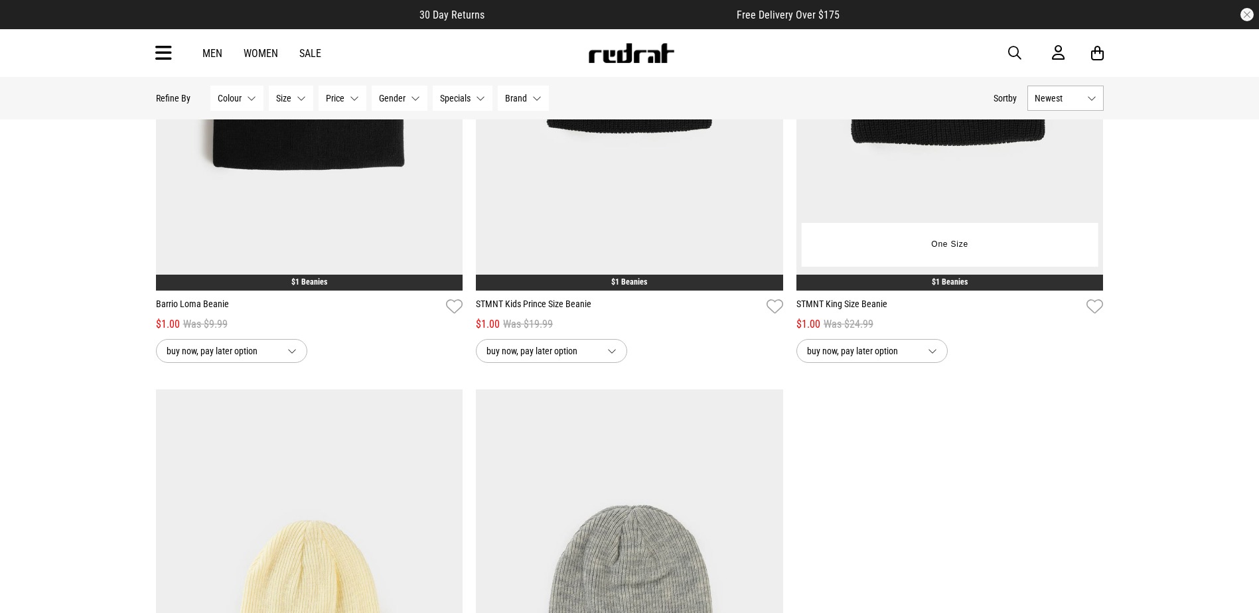
scroll to position [314, 0]
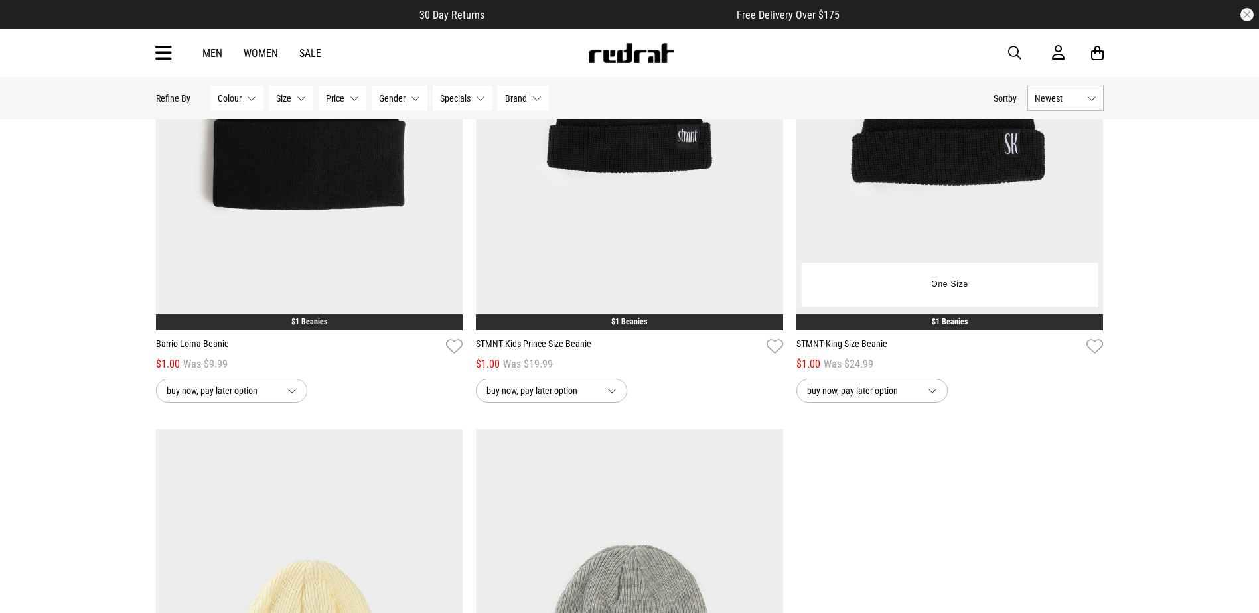
click at [873, 234] on img at bounding box center [949, 115] width 307 height 430
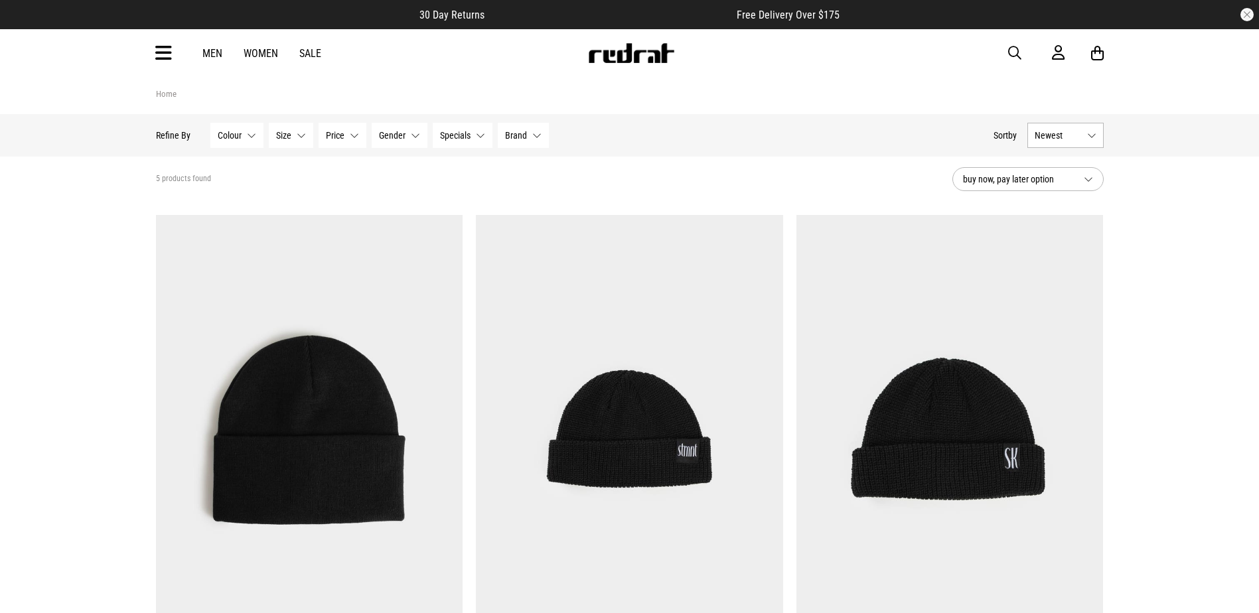
click at [634, 228] on img at bounding box center [629, 430] width 307 height 430
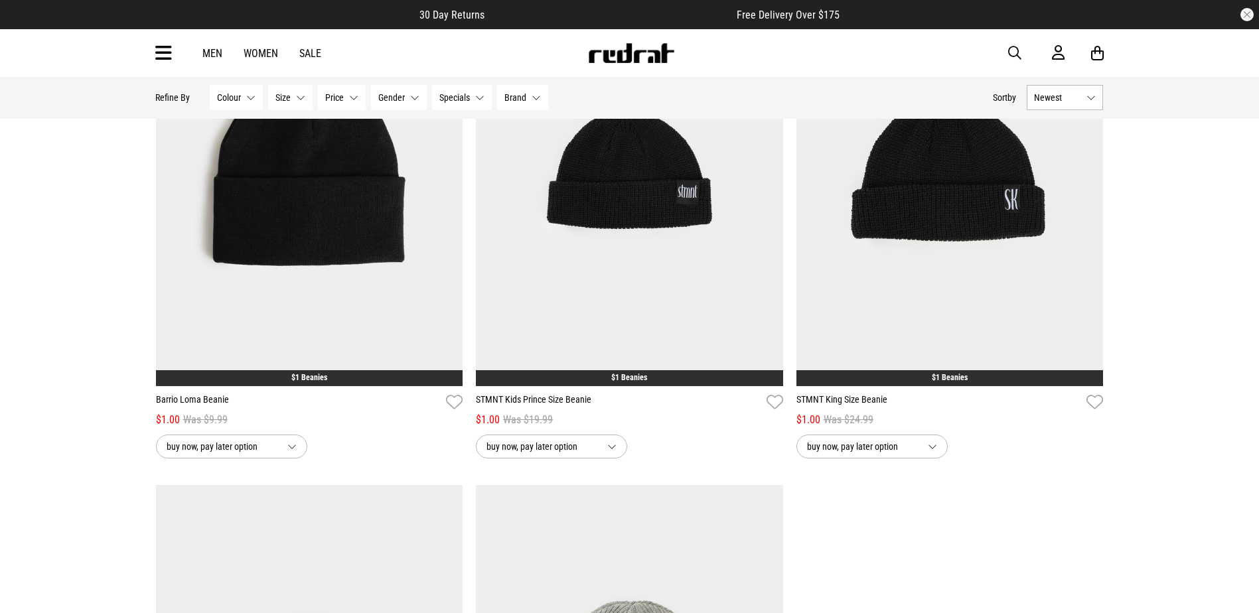
click at [370, 253] on img at bounding box center [309, 171] width 307 height 430
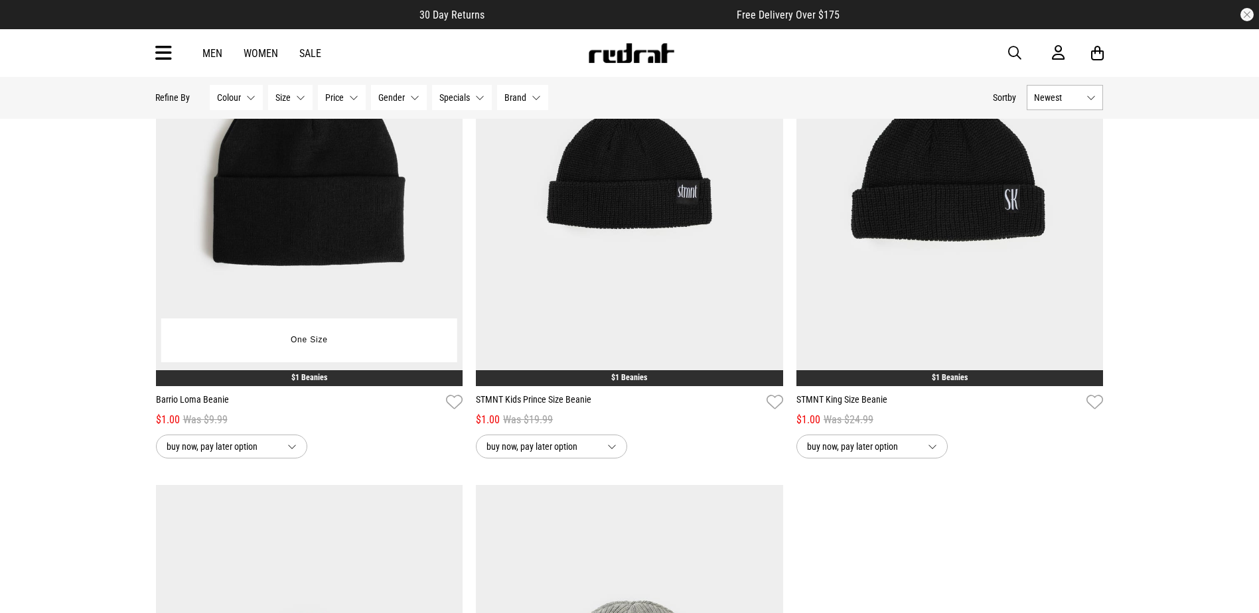
scroll to position [0, 0]
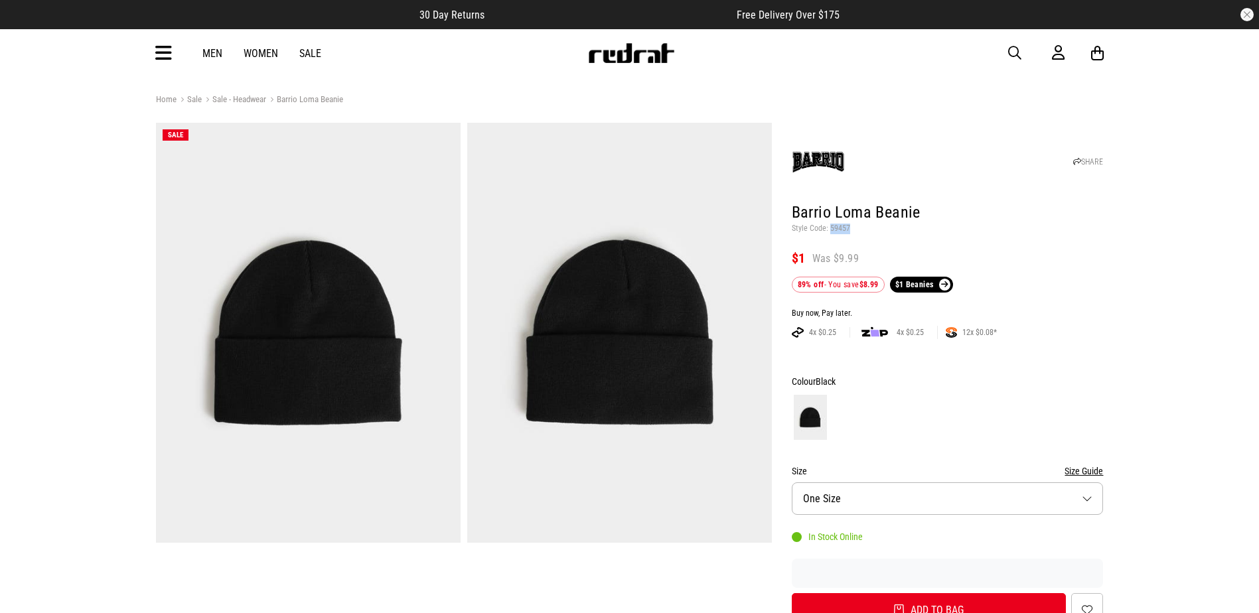
drag, startPoint x: 848, startPoint y: 229, endPoint x: 829, endPoint y: 230, distance: 19.3
click at [829, 230] on p "Style Code: 59457" at bounding box center [948, 229] width 312 height 11
drag, startPoint x: 829, startPoint y: 230, endPoint x: 836, endPoint y: 228, distance: 7.4
copy p "59457"
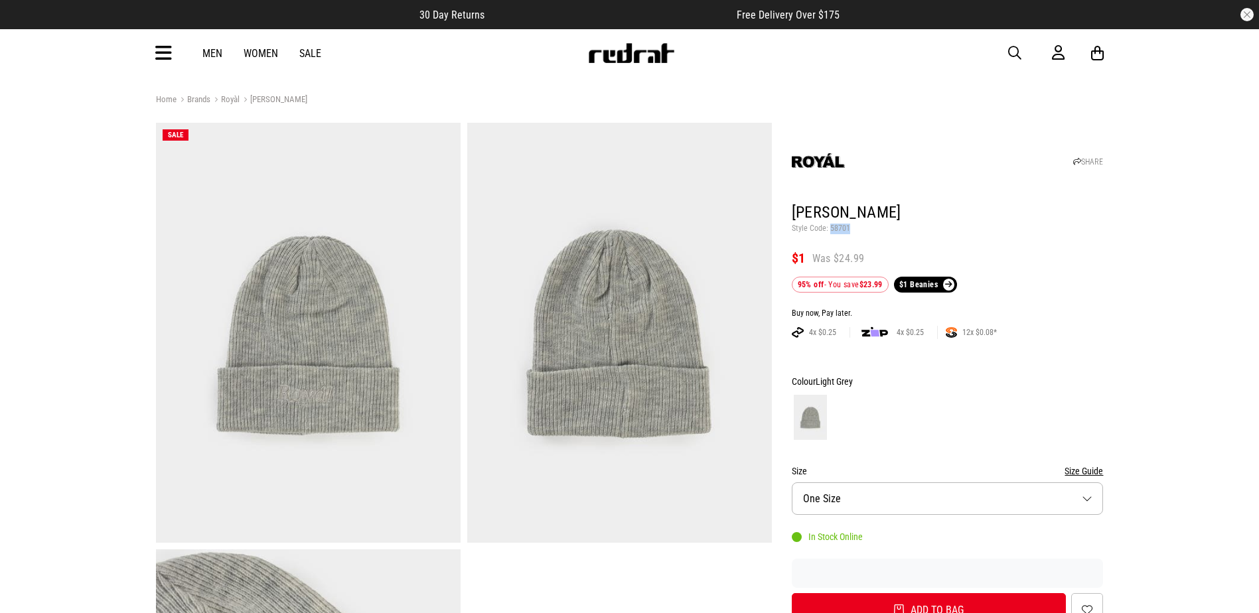
drag, startPoint x: 850, startPoint y: 232, endPoint x: 829, endPoint y: 230, distance: 20.7
click at [829, 230] on p "Style Code: 58701" at bounding box center [948, 229] width 312 height 11
copy p "58701"
